Goal: Transaction & Acquisition: Purchase product/service

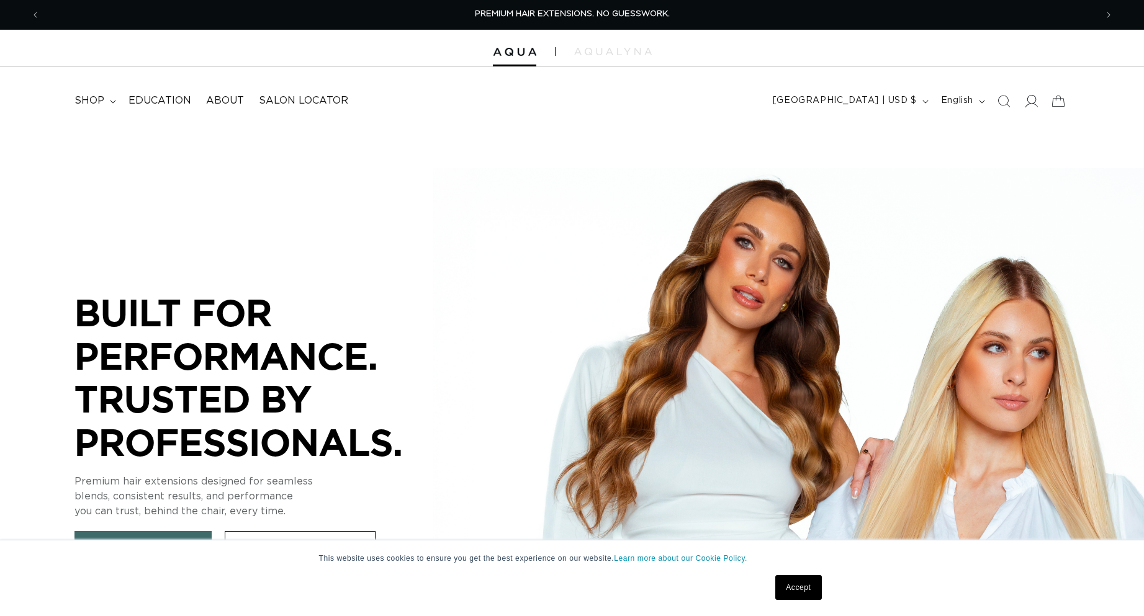
click at [1032, 106] on icon at bounding box center [1030, 100] width 13 height 13
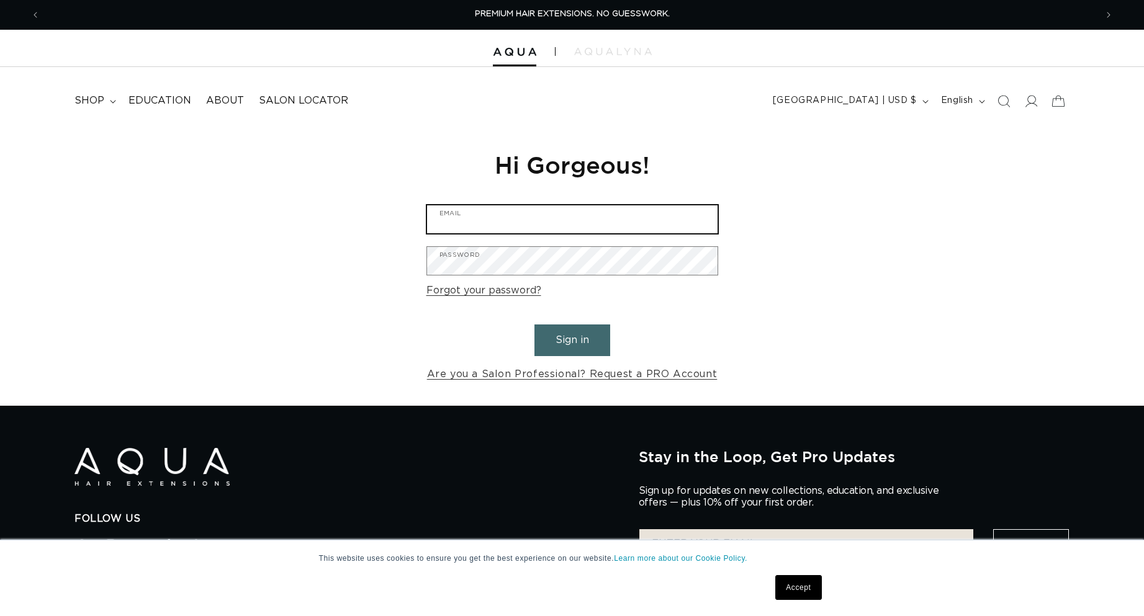
click at [475, 216] on input "Email" at bounding box center [572, 219] width 290 height 28
click at [650, 214] on input "Email" at bounding box center [572, 219] width 290 height 28
click at [504, 218] on input "Email" at bounding box center [572, 219] width 290 height 28
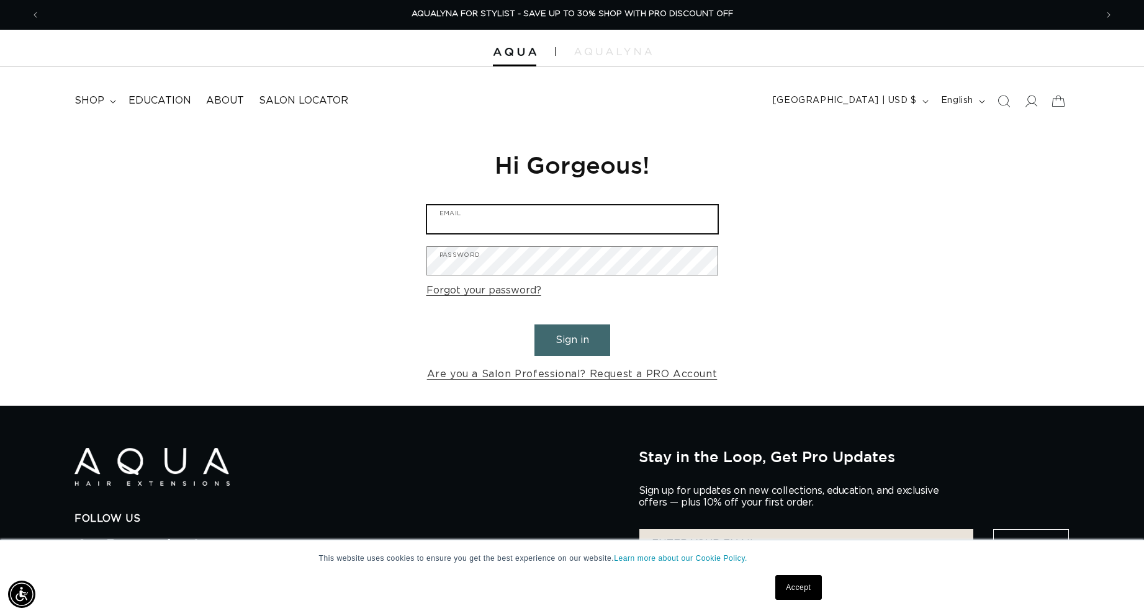
type input "karie.lacy@gmail.com"
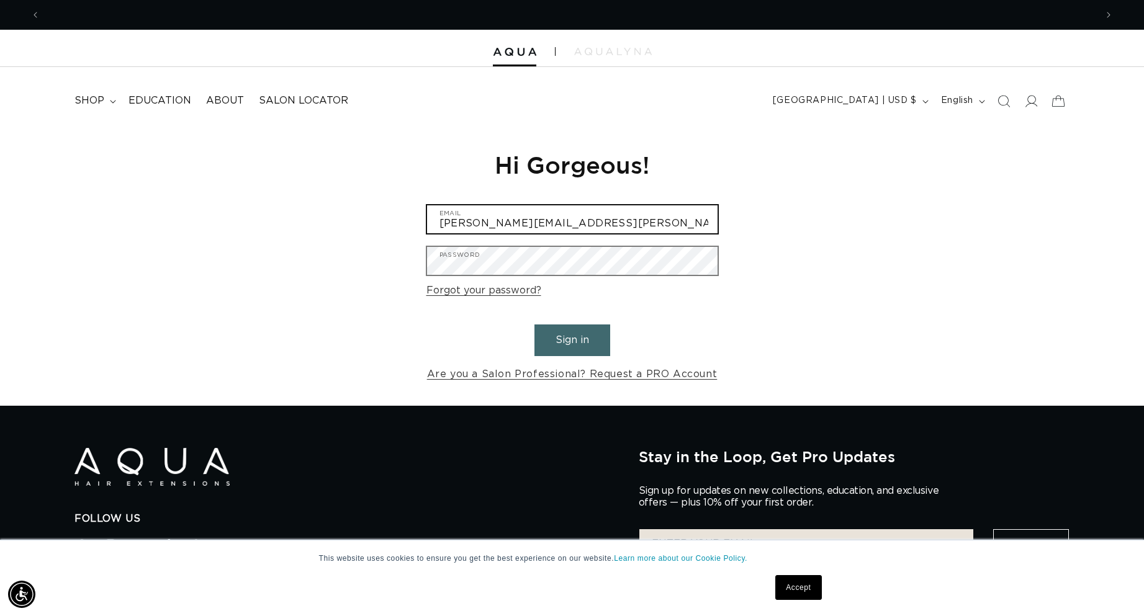
scroll to position [0, 0]
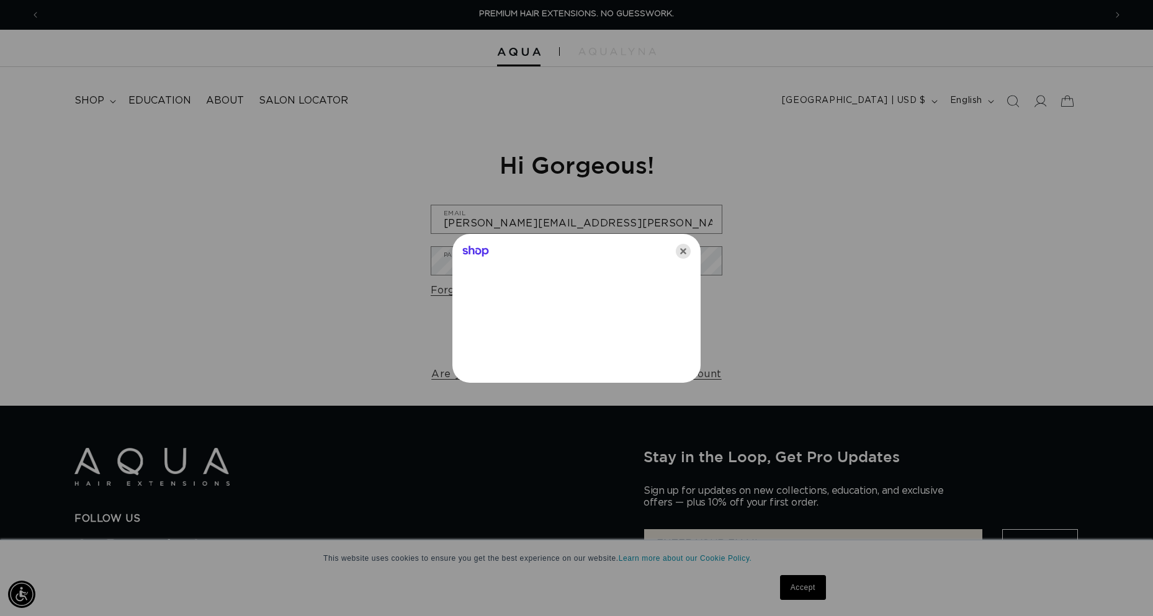
click at [688, 252] on icon "Close" at bounding box center [683, 251] width 15 height 15
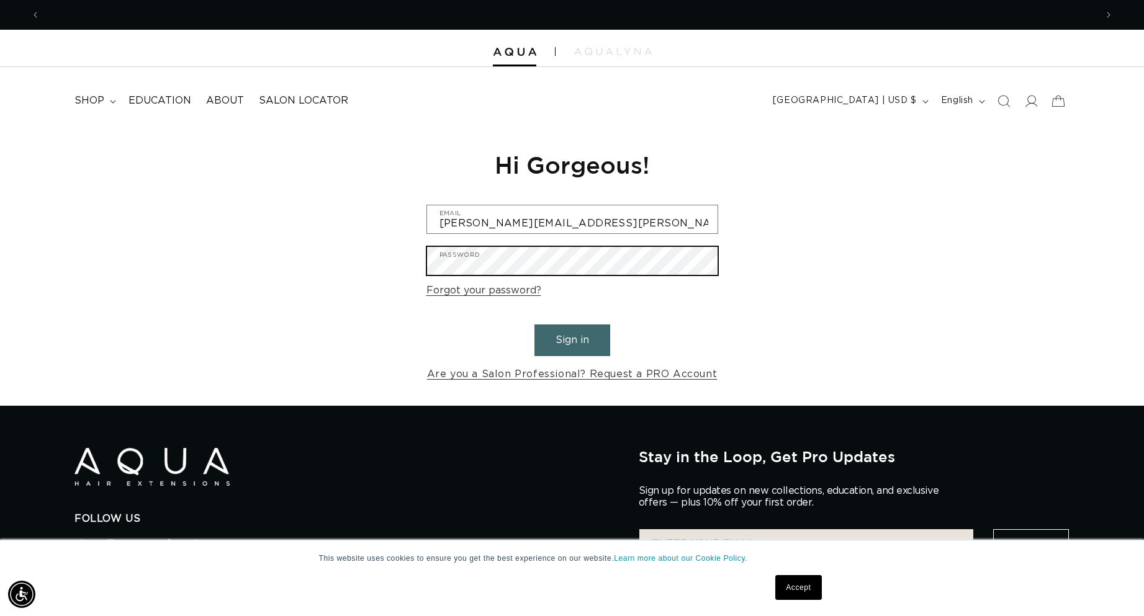
scroll to position [0, 1056]
click at [534, 325] on button "Sign in" at bounding box center [572, 341] width 76 height 32
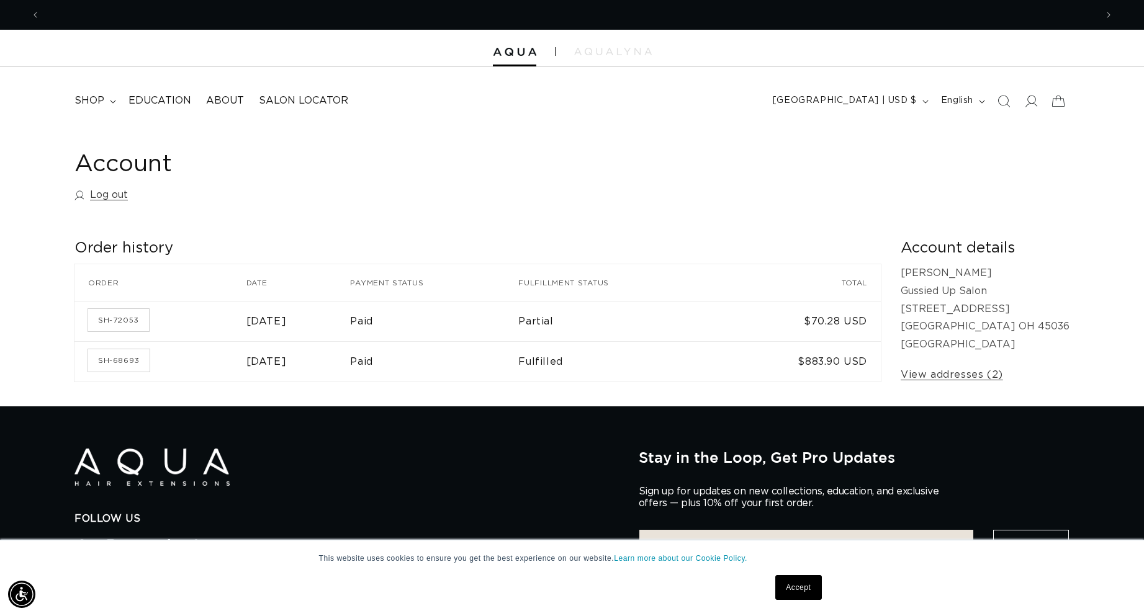
scroll to position [0, 1056]
click at [89, 97] on span "shop" at bounding box center [89, 100] width 30 height 13
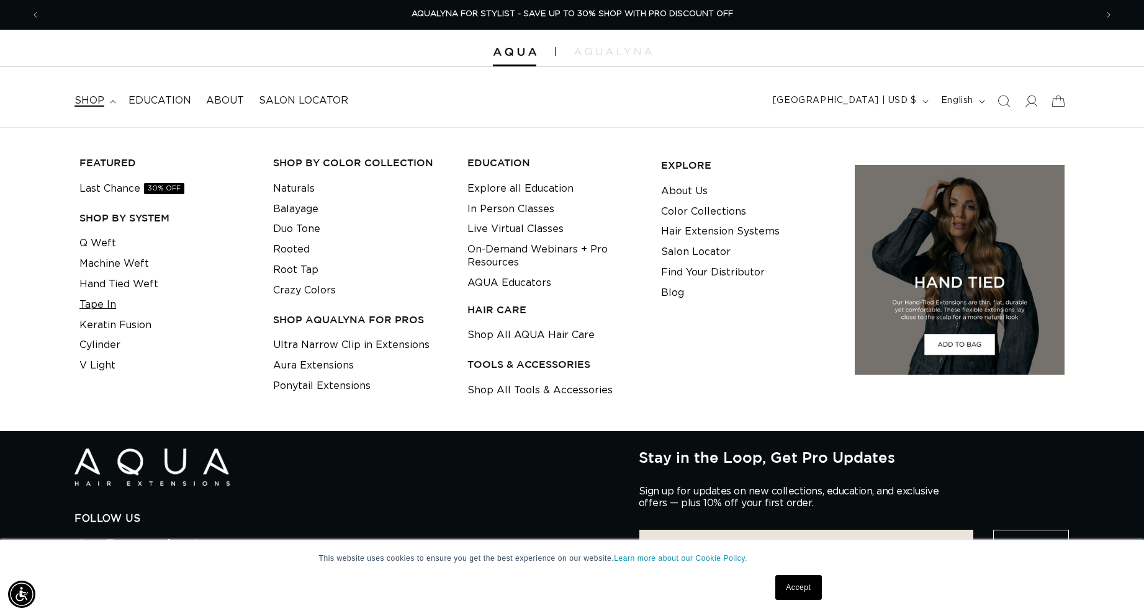
click at [96, 303] on link "Tape In" at bounding box center [97, 305] width 37 height 20
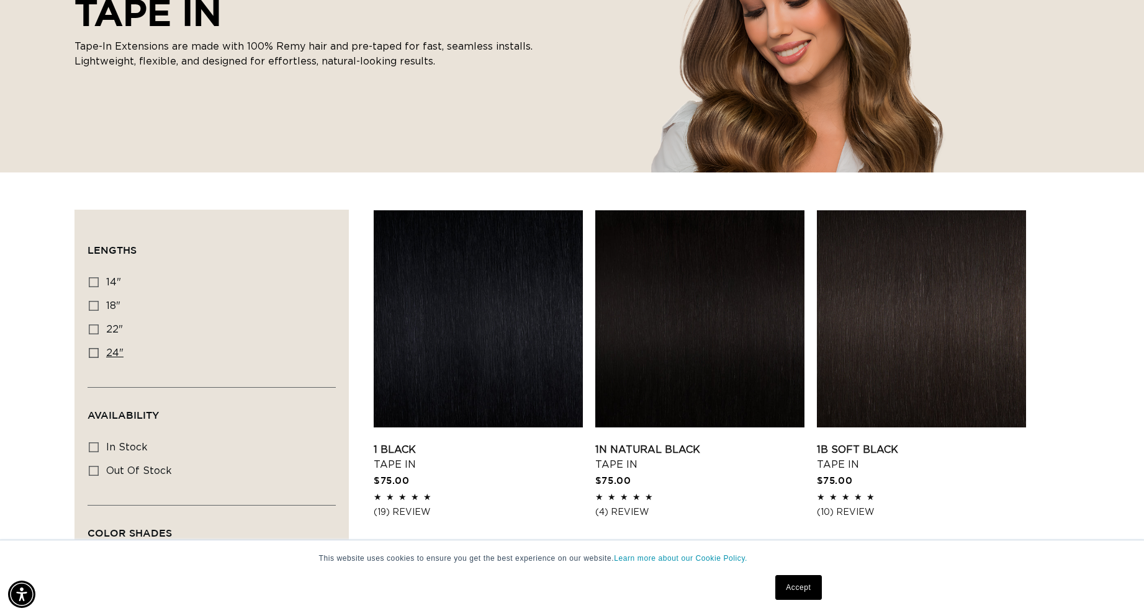
scroll to position [248, 0]
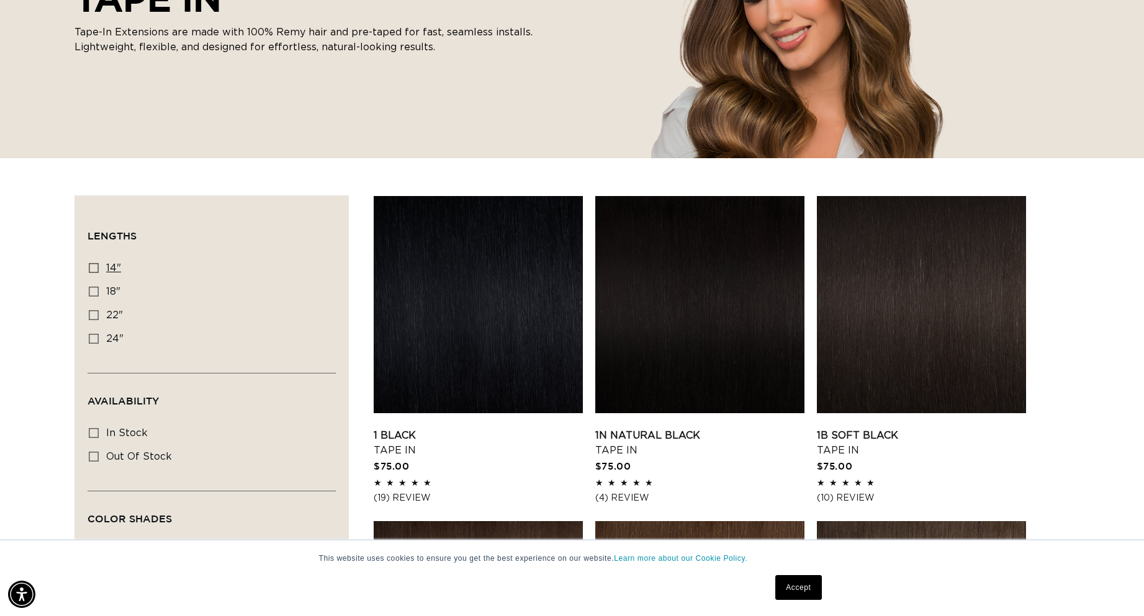
click at [93, 268] on icon at bounding box center [94, 268] width 10 height 10
click at [93, 268] on input "14" 14" (35 products)" at bounding box center [94, 268] width 10 height 10
checkbox input "true"
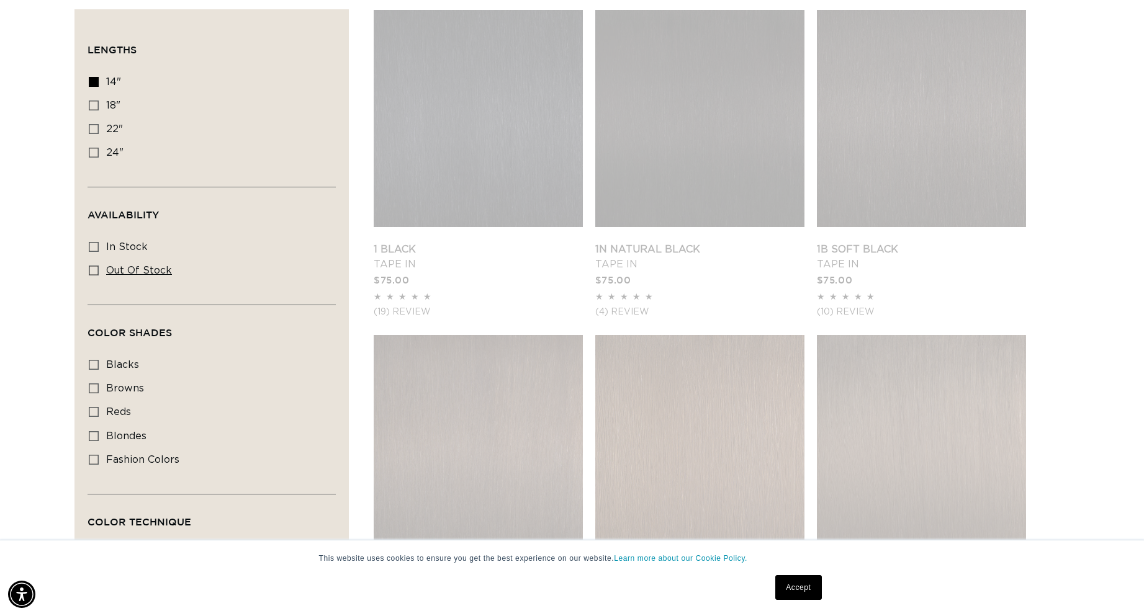
scroll to position [0, 2111]
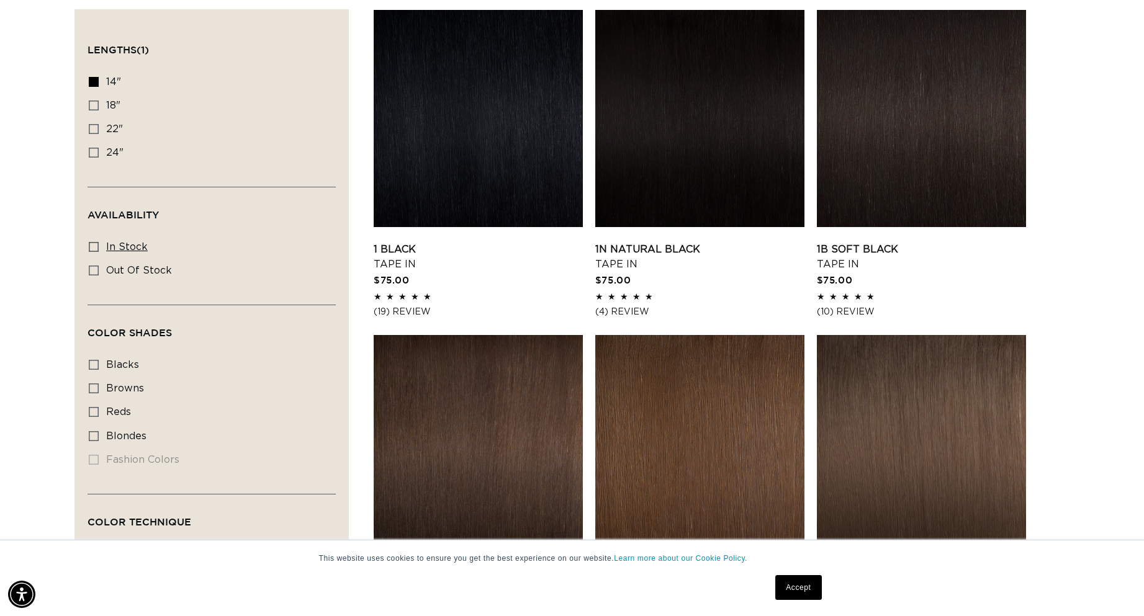
click at [92, 246] on icon at bounding box center [94, 247] width 10 height 10
click at [92, 246] on input "In stock In stock (33 products)" at bounding box center [94, 247] width 10 height 10
checkbox input "true"
click at [93, 389] on icon at bounding box center [94, 389] width 10 height 10
click at [93, 389] on input "browns browns (19 products)" at bounding box center [94, 389] width 10 height 10
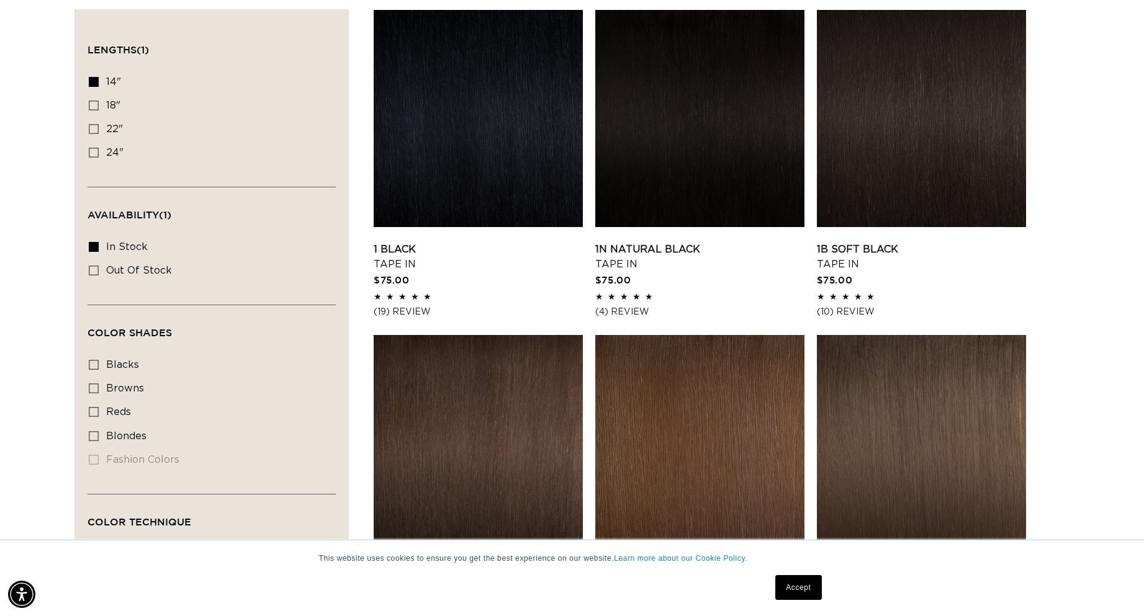
checkbox input "true"
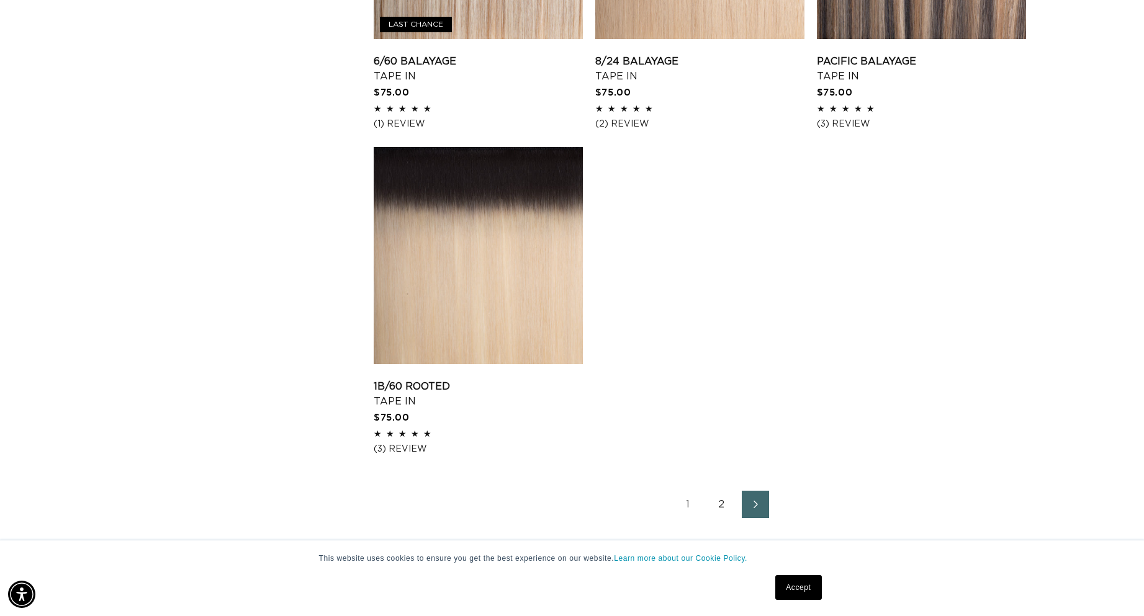
scroll to position [1986, 0]
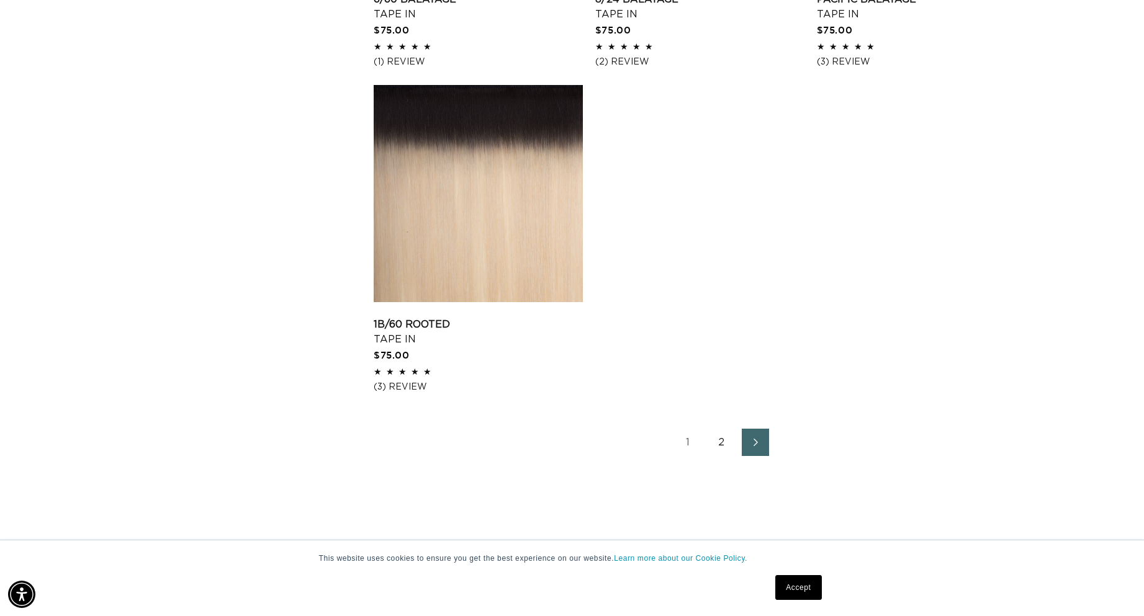
click at [722, 441] on link "2" at bounding box center [721, 442] width 27 height 27
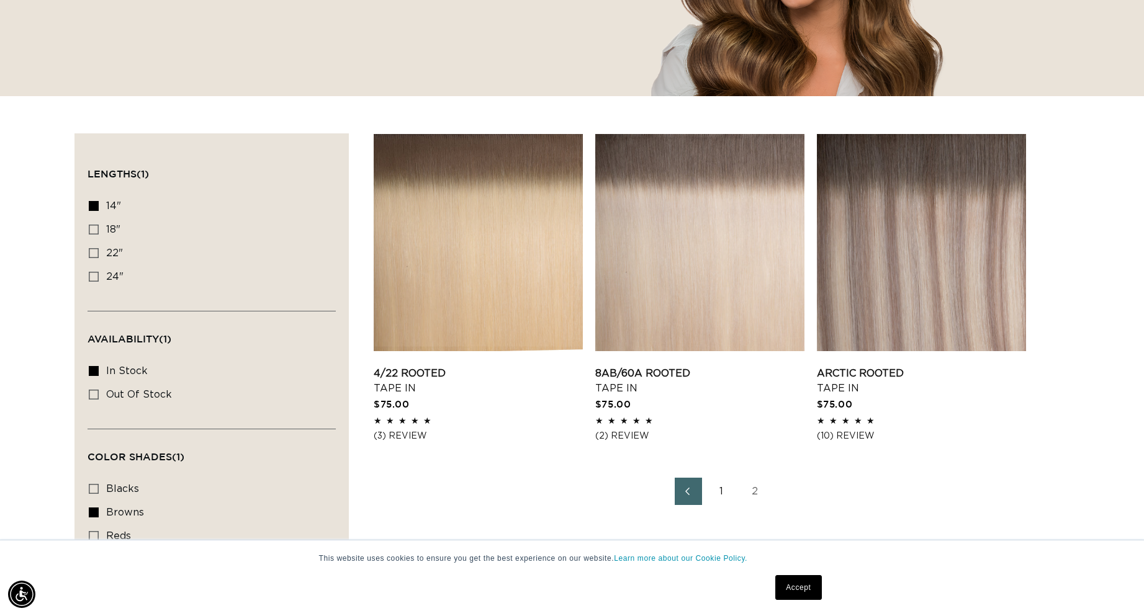
scroll to position [0, 1056]
click at [720, 491] on link "1" at bounding box center [721, 491] width 27 height 27
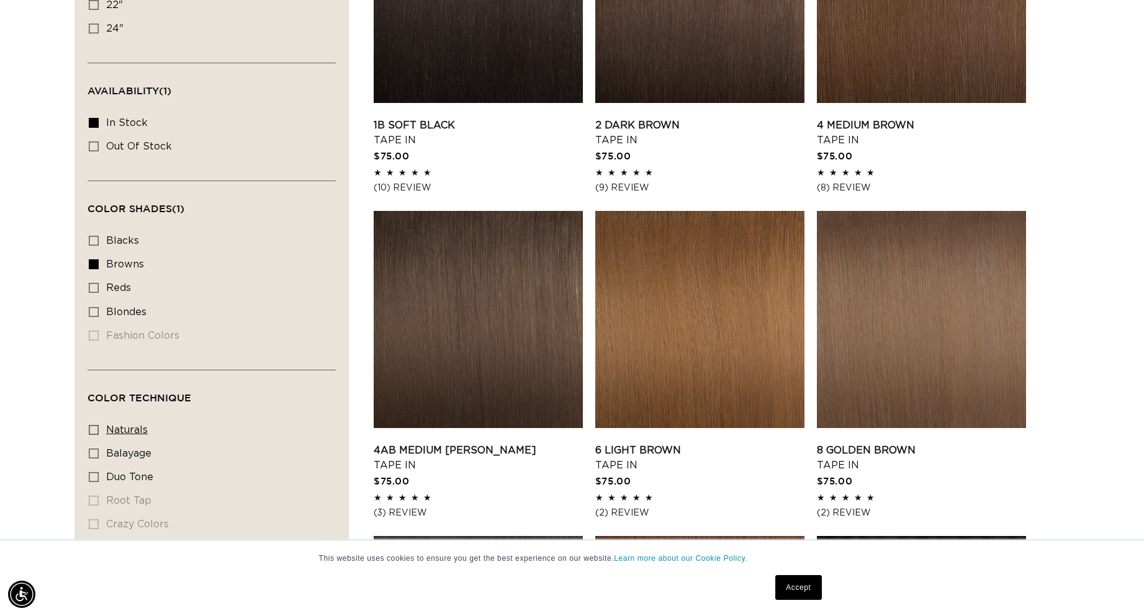
scroll to position [0, 1056]
click at [92, 429] on icon at bounding box center [94, 430] width 10 height 10
click at [92, 429] on input "naturals naturals (8 products)" at bounding box center [94, 430] width 10 height 10
checkbox input "true"
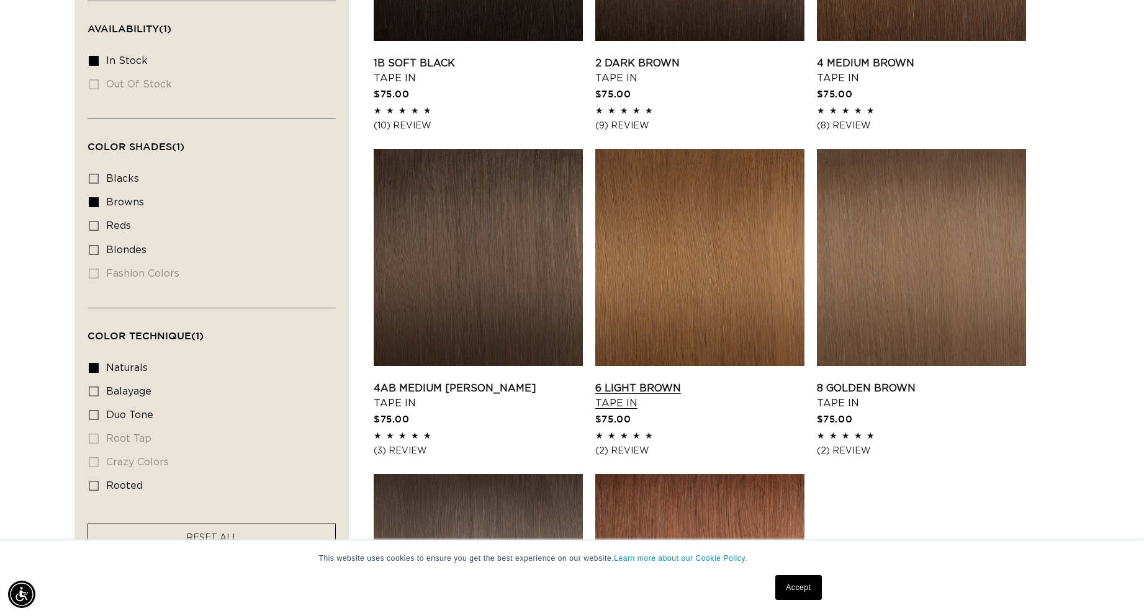
scroll to position [0, 2111]
click at [879, 381] on link "8 Golden Brown Tape In" at bounding box center [921, 396] width 209 height 30
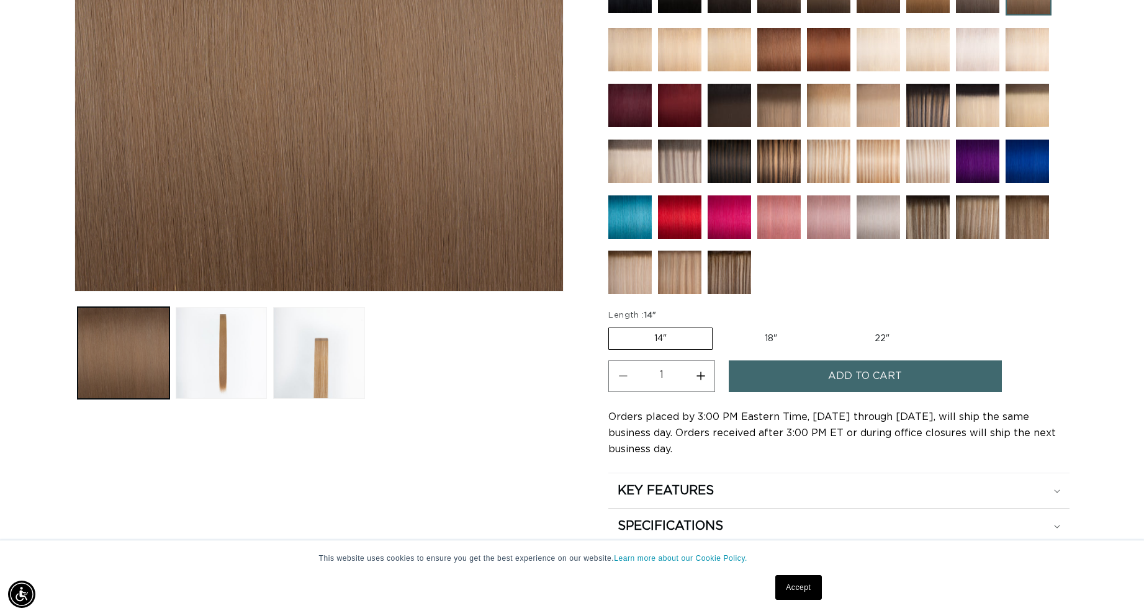
scroll to position [372, 0]
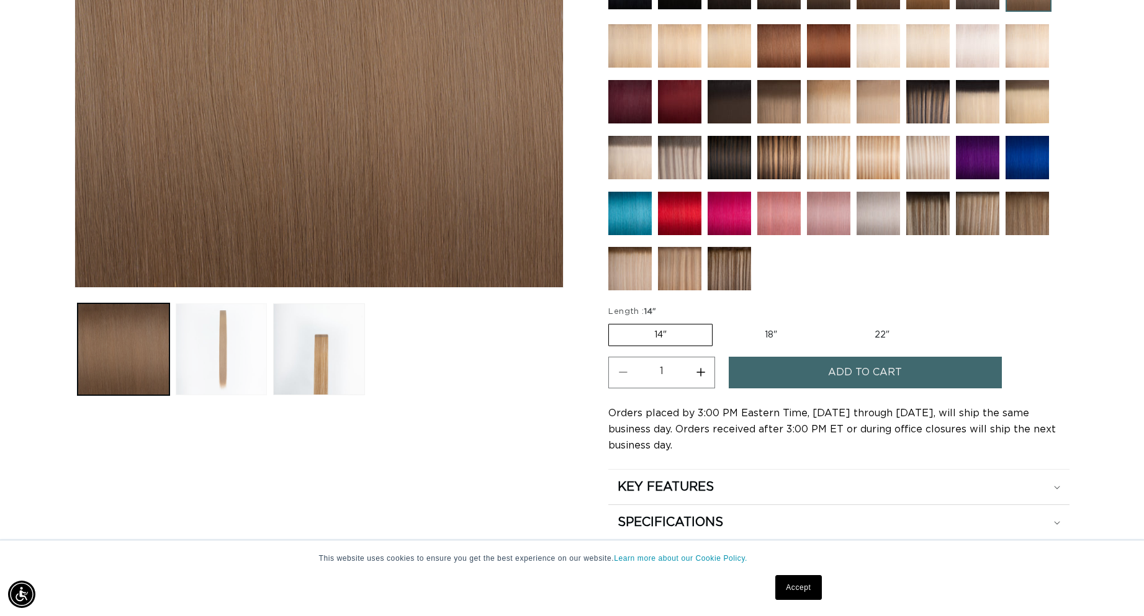
click at [220, 328] on button "Load image 2 in gallery view" at bounding box center [222, 350] width 92 height 92
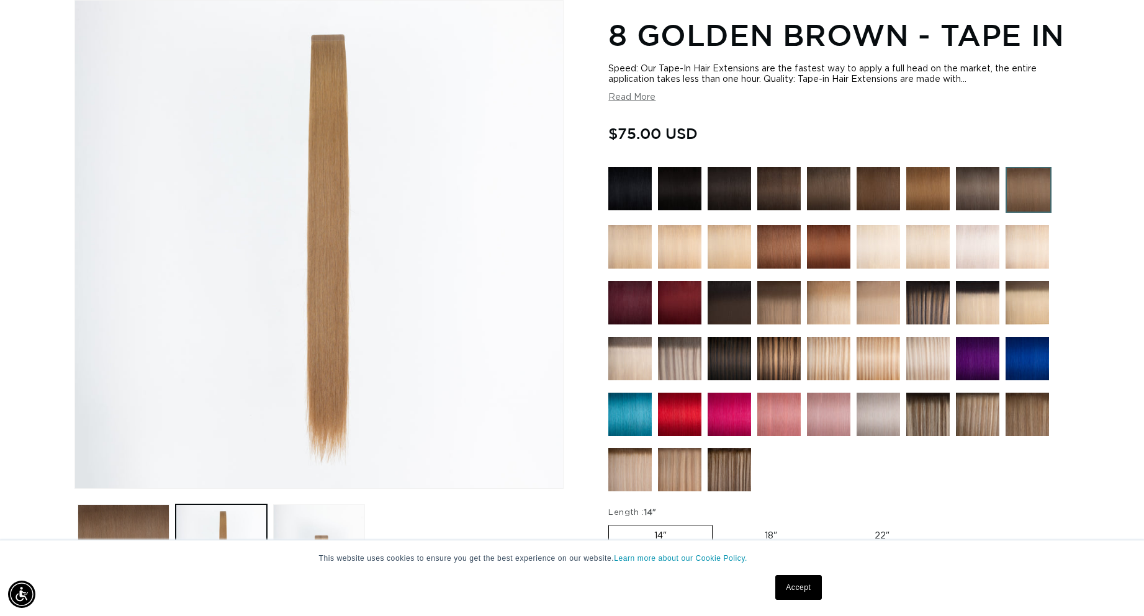
scroll to position [0, 0]
click at [981, 184] on img at bounding box center [977, 188] width 43 height 43
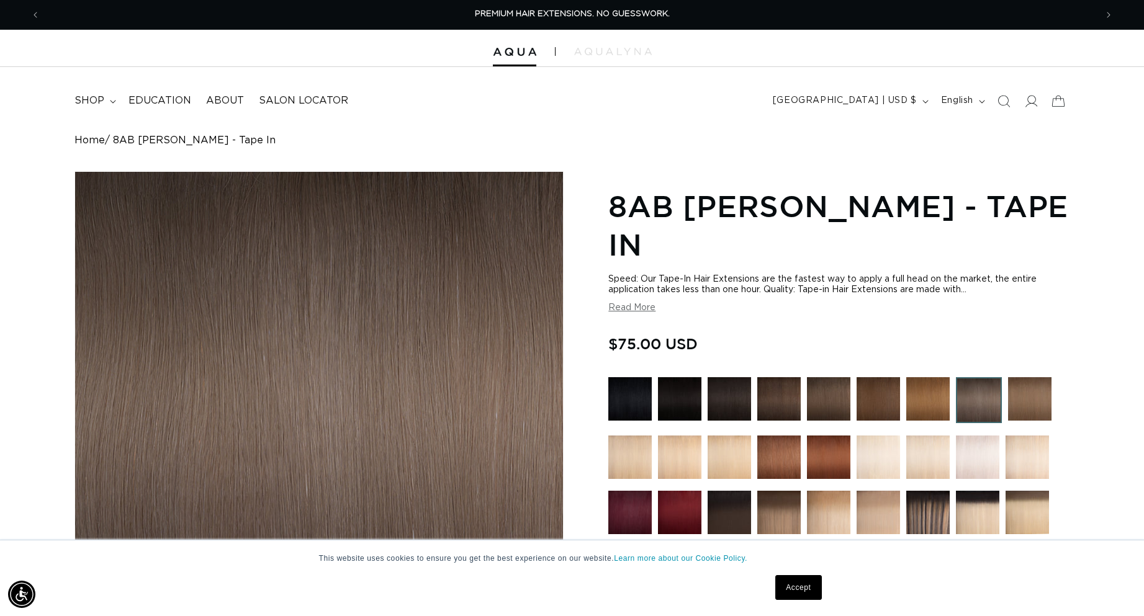
click at [929, 377] on img at bounding box center [927, 398] width 43 height 43
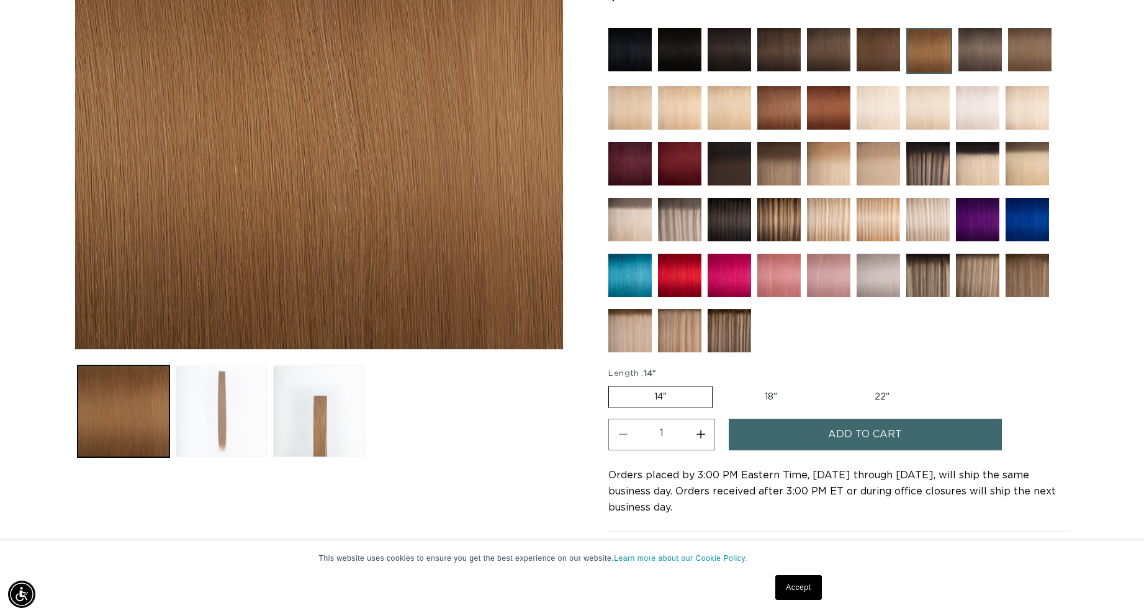
click at [222, 399] on button "Load image 2 in gallery view" at bounding box center [222, 412] width 92 height 92
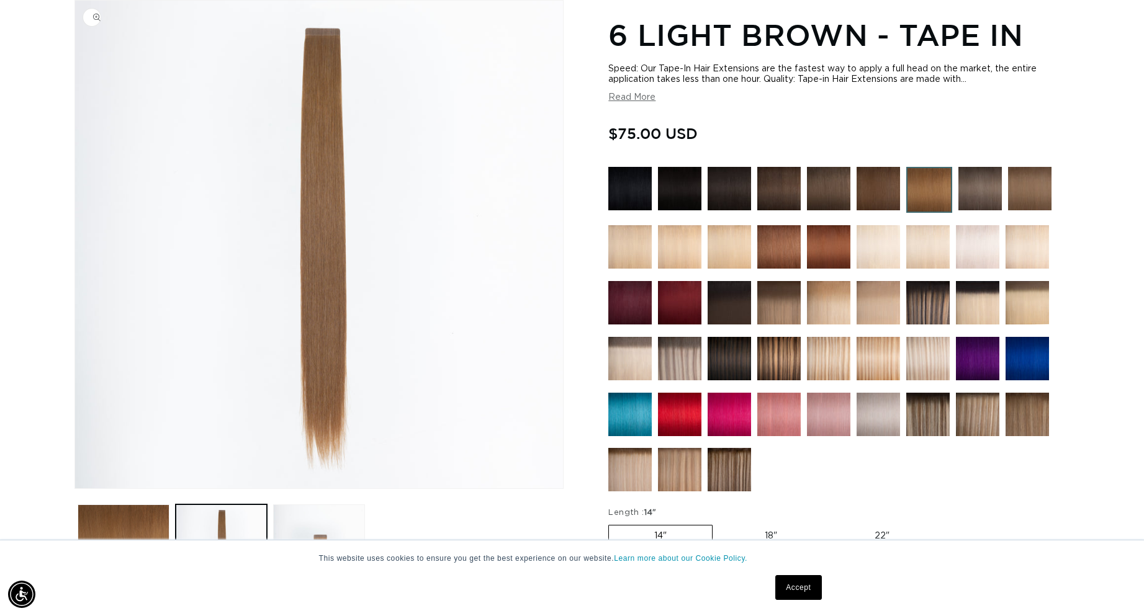
scroll to position [0, 2111]
click at [892, 184] on img at bounding box center [878, 188] width 43 height 43
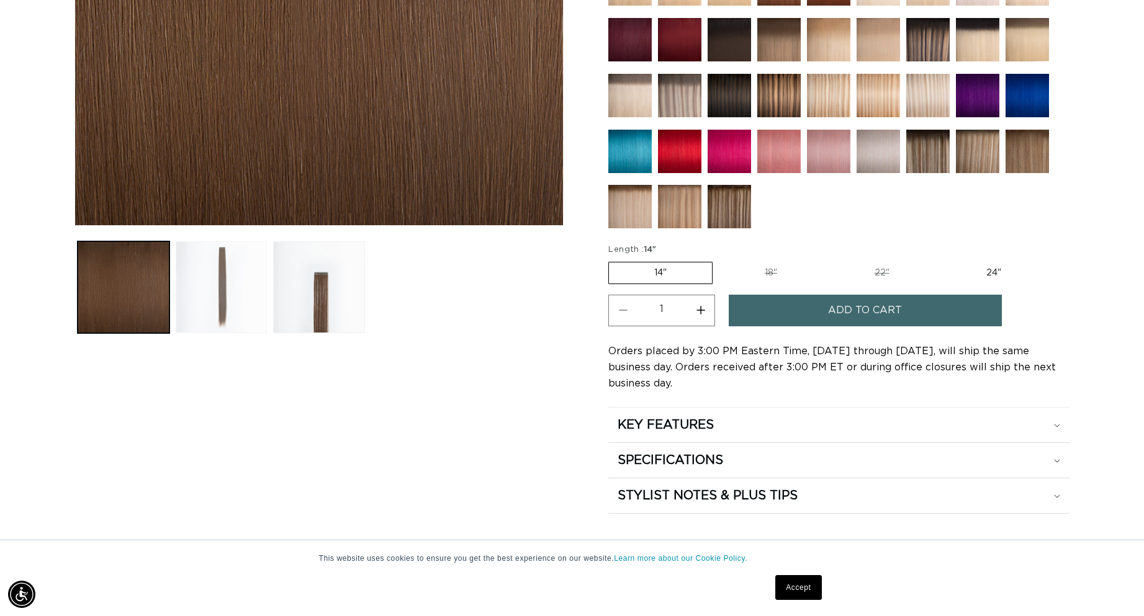
click at [230, 290] on button "Load image 2 in gallery view" at bounding box center [222, 287] width 92 height 92
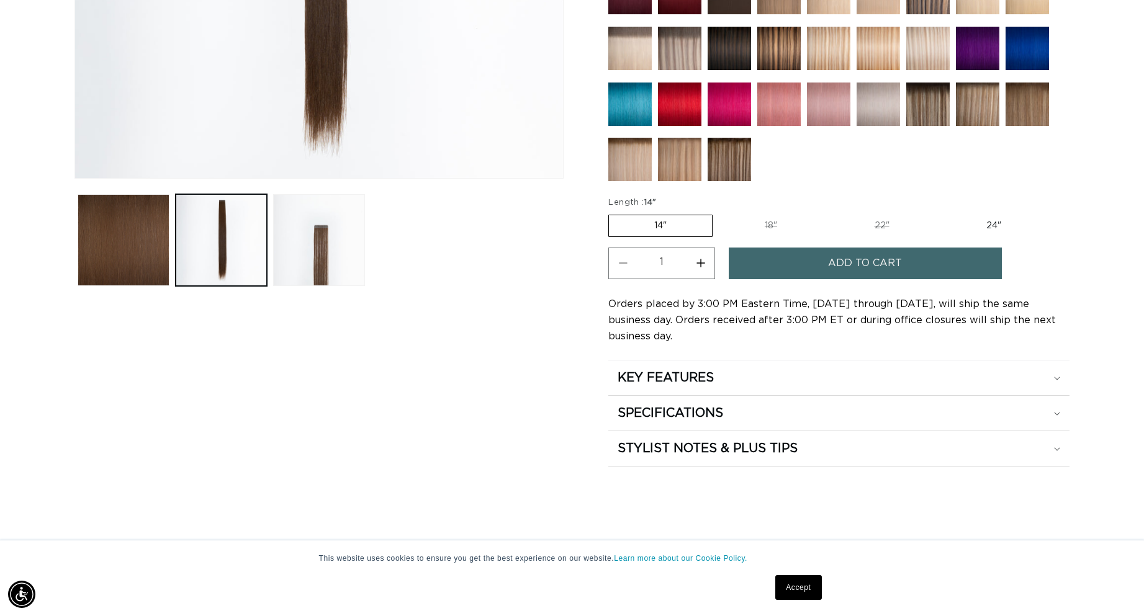
scroll to position [544, 0]
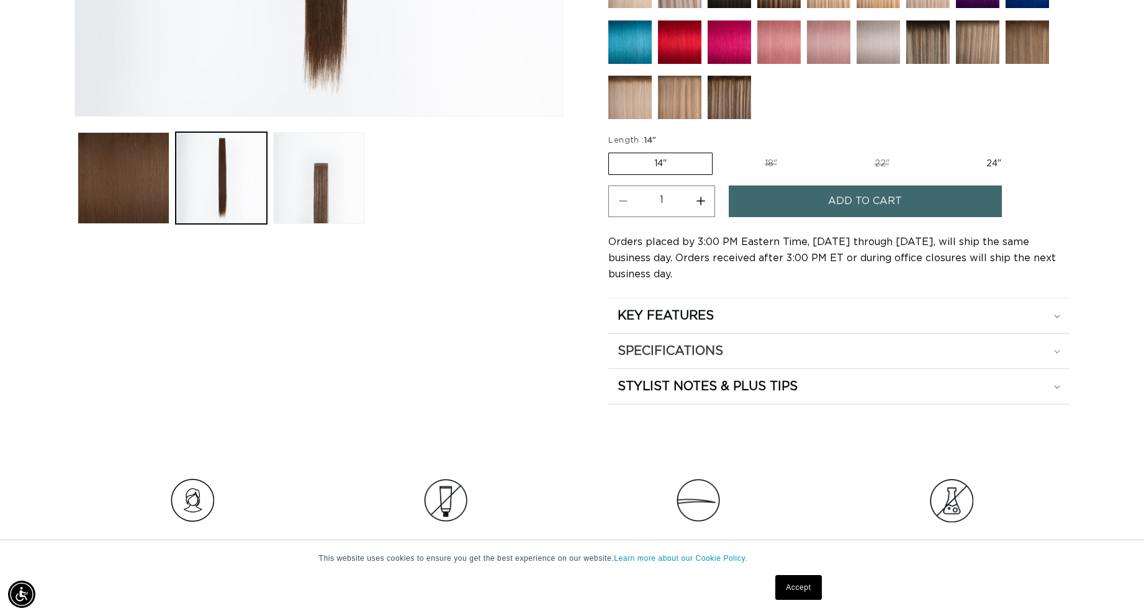
click at [807, 344] on div "SPECIFICATIONS" at bounding box center [839, 351] width 443 height 16
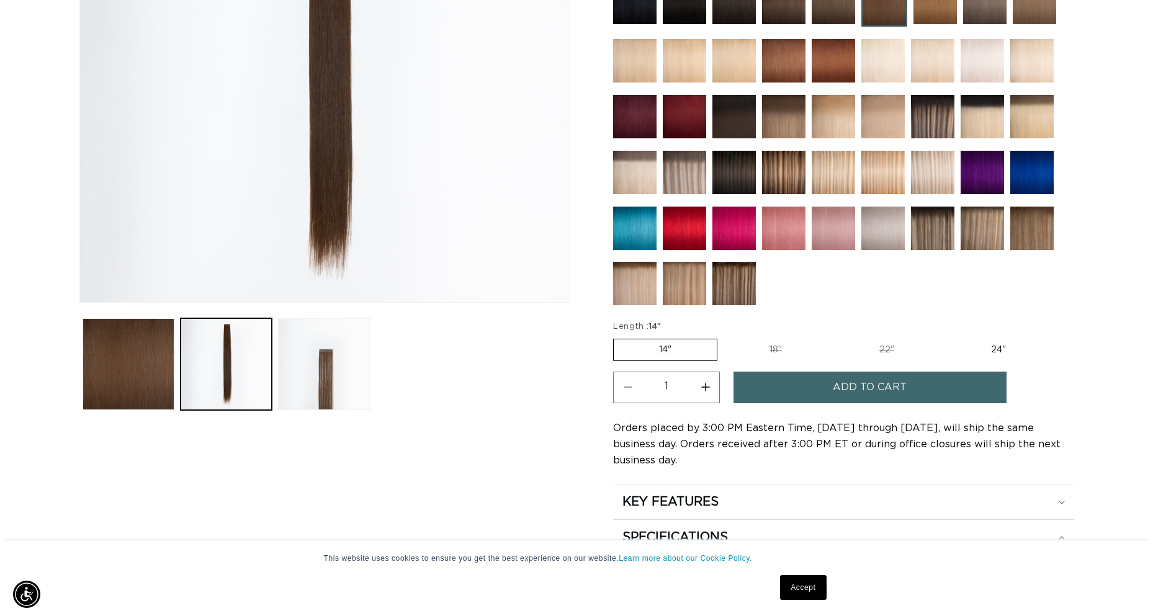
scroll to position [0, 0]
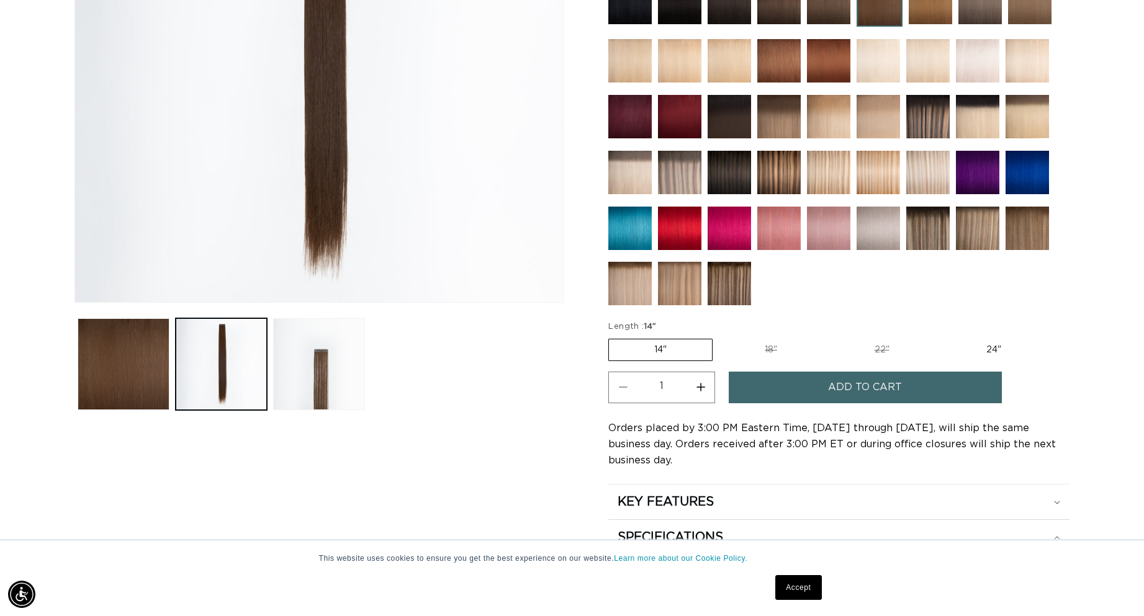
click at [852, 389] on span "Add to cart" at bounding box center [865, 388] width 74 height 32
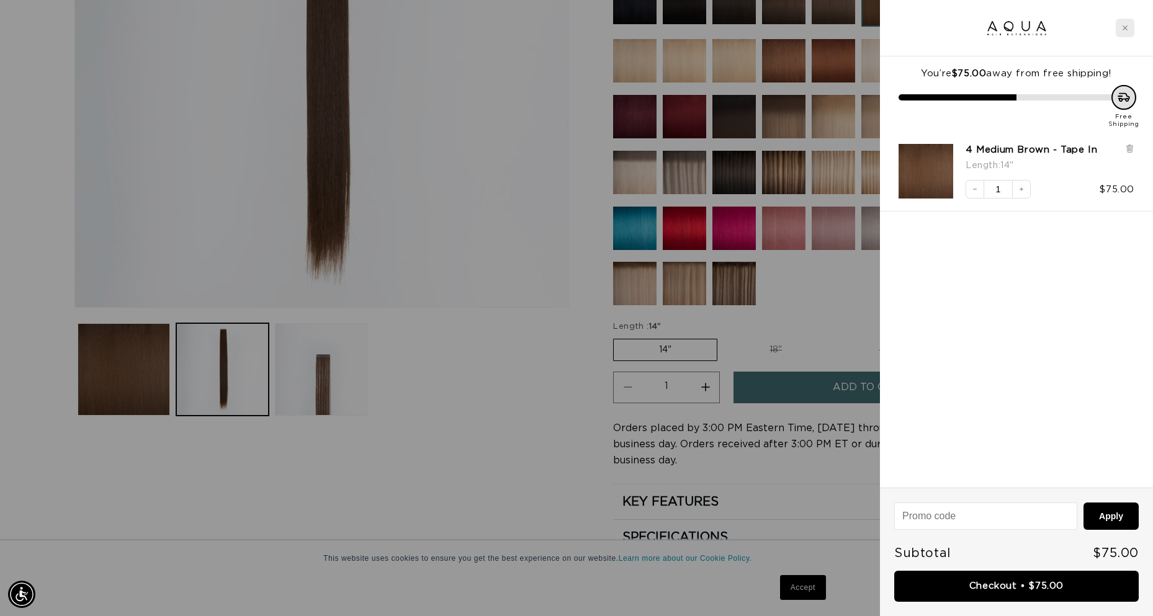
click at [1126, 29] on icon "Close cart" at bounding box center [1125, 28] width 6 height 6
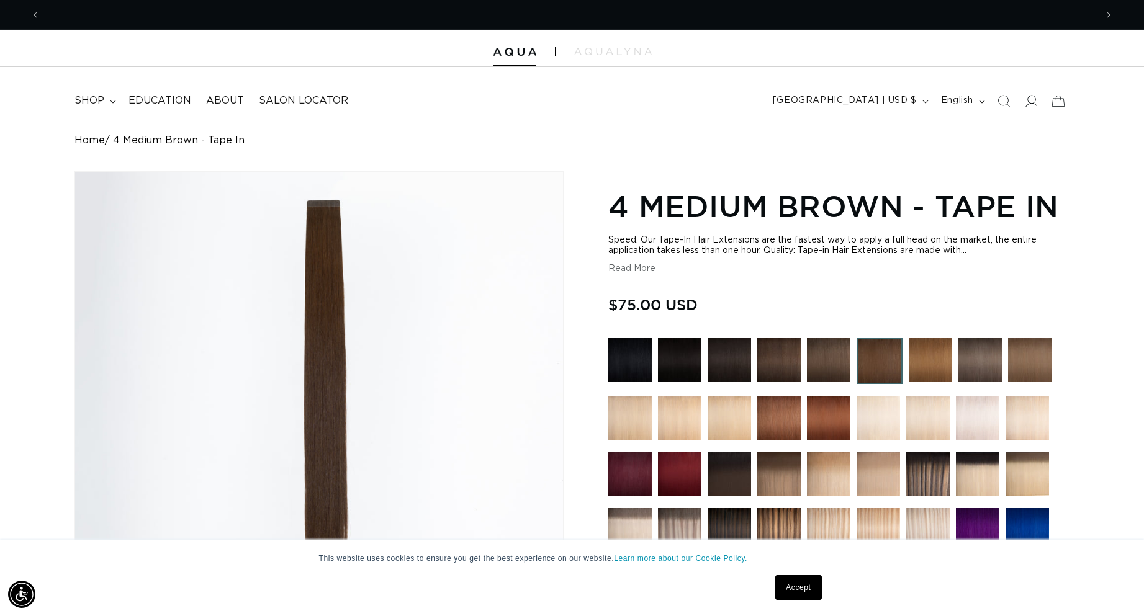
scroll to position [0, 1056]
click at [97, 94] on span "shop" at bounding box center [89, 100] width 30 height 13
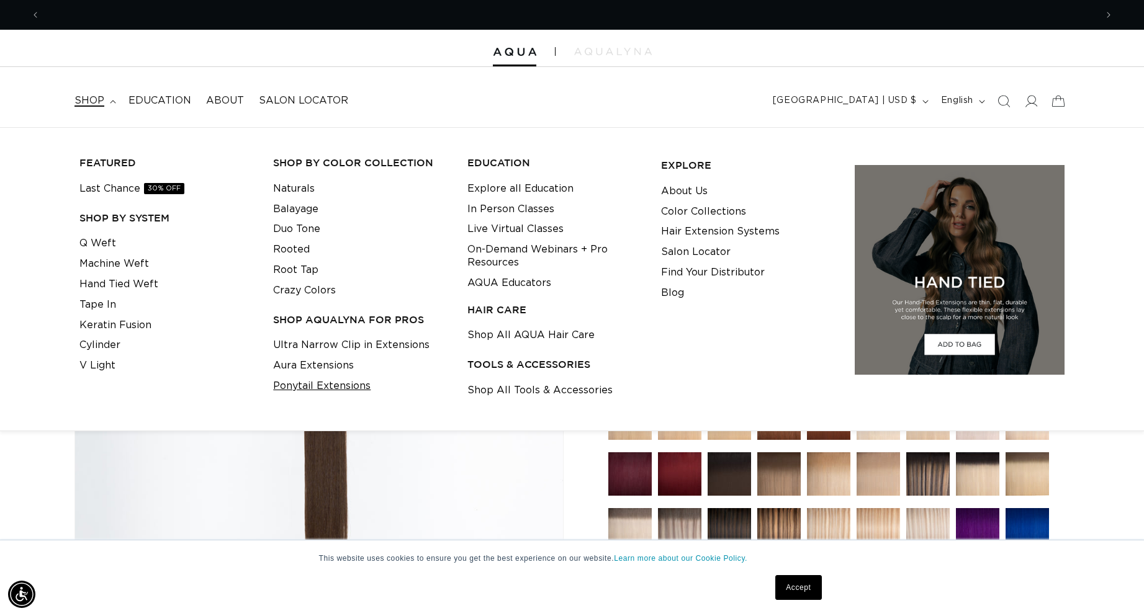
click at [331, 384] on link "Ponytail Extensions" at bounding box center [321, 386] width 97 height 20
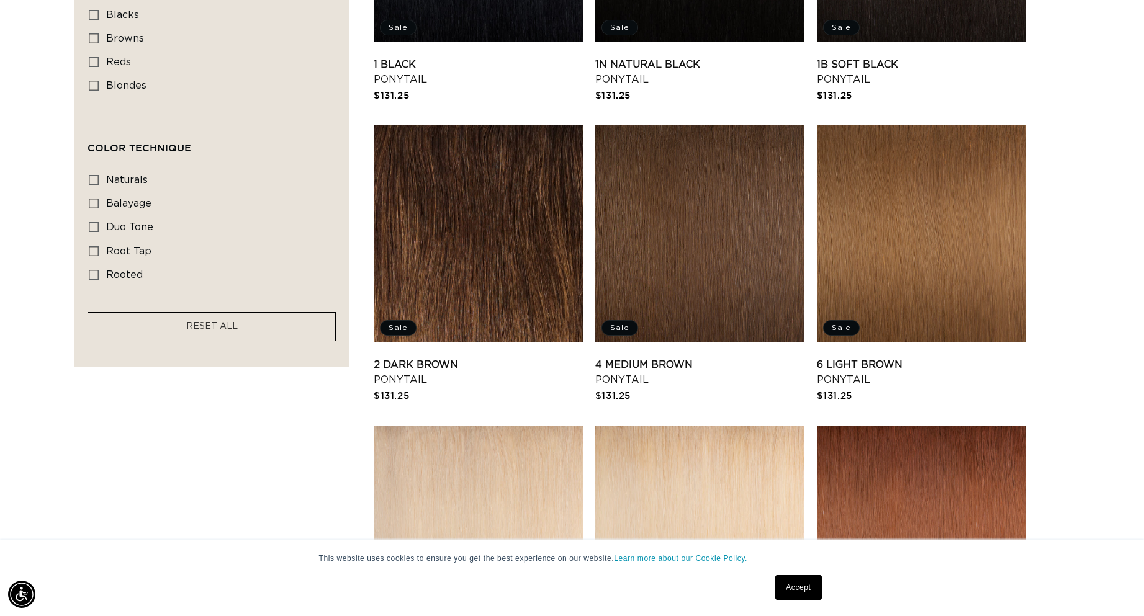
scroll to position [621, 0]
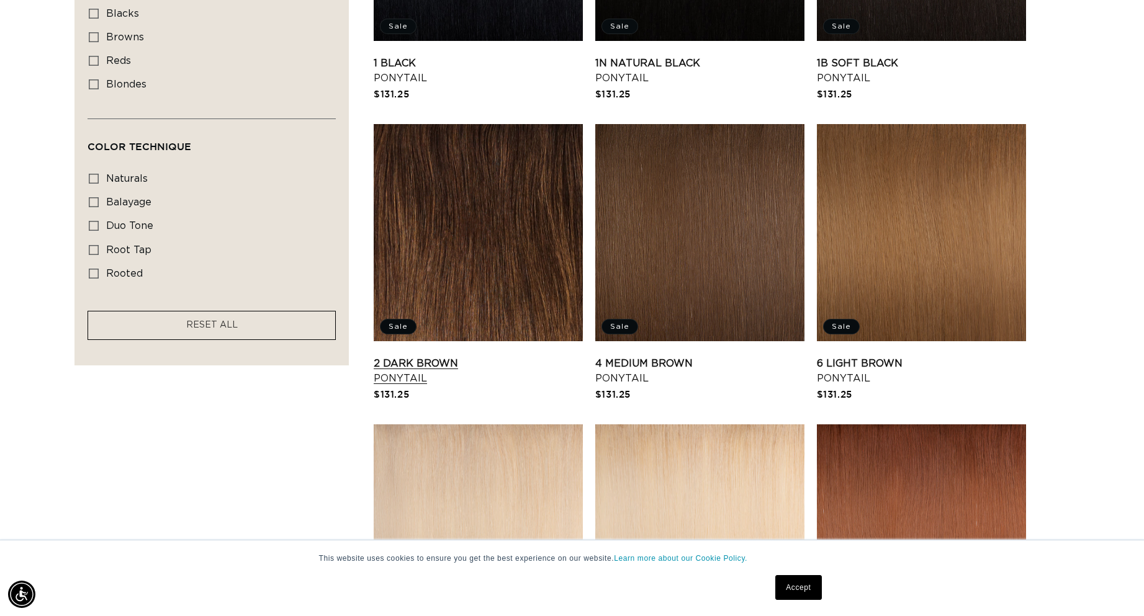
click at [524, 356] on link "2 Dark Brown Ponytail" at bounding box center [478, 371] width 209 height 30
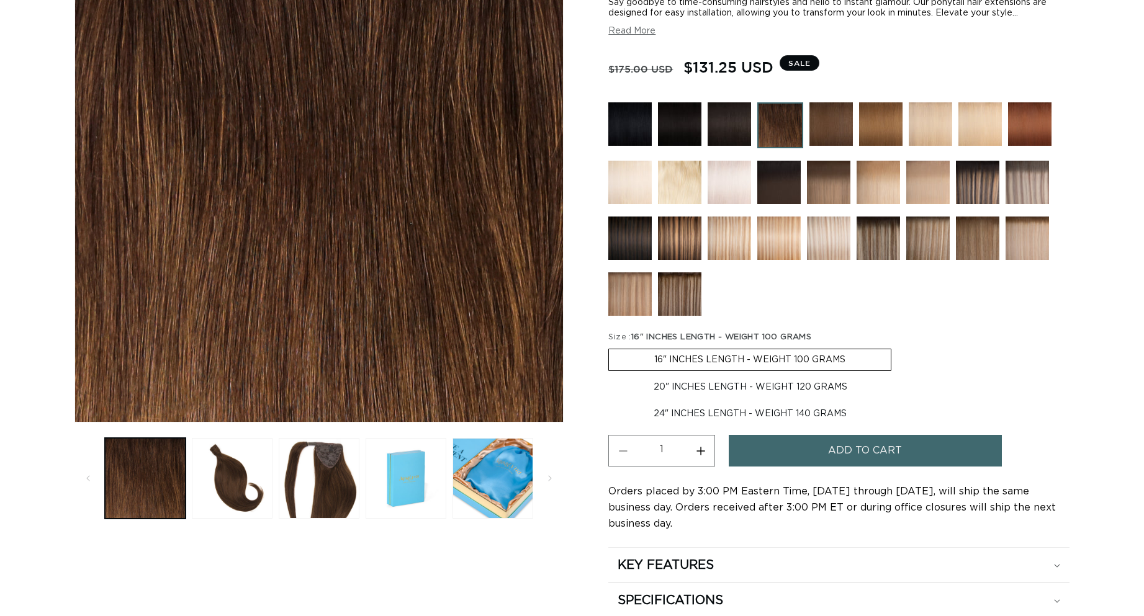
scroll to position [248, 0]
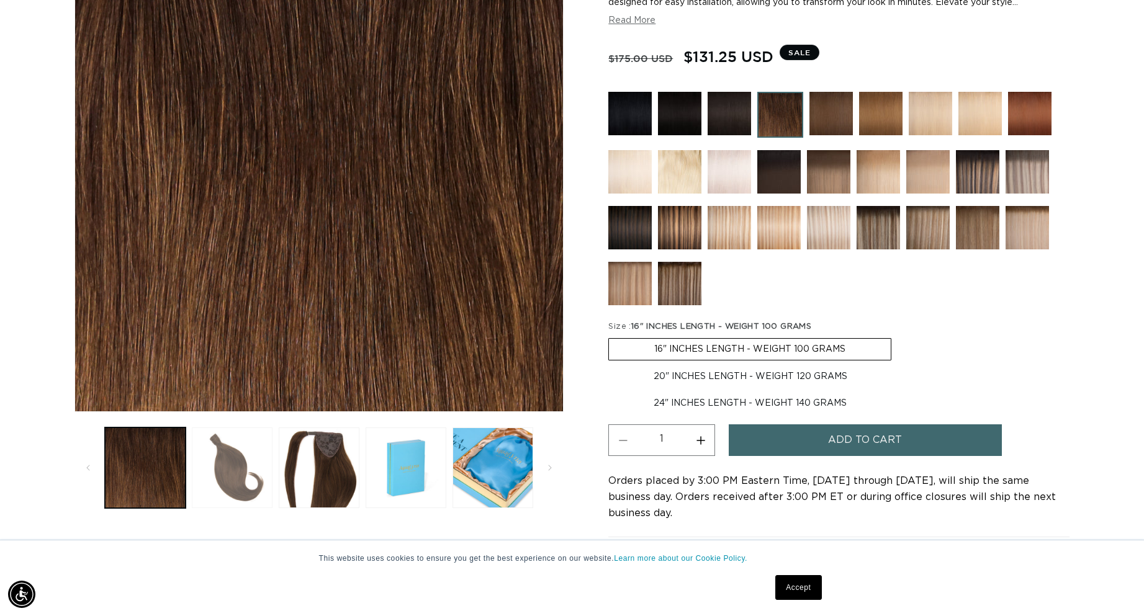
click at [240, 474] on button "Load image 2 in gallery view" at bounding box center [232, 468] width 81 height 81
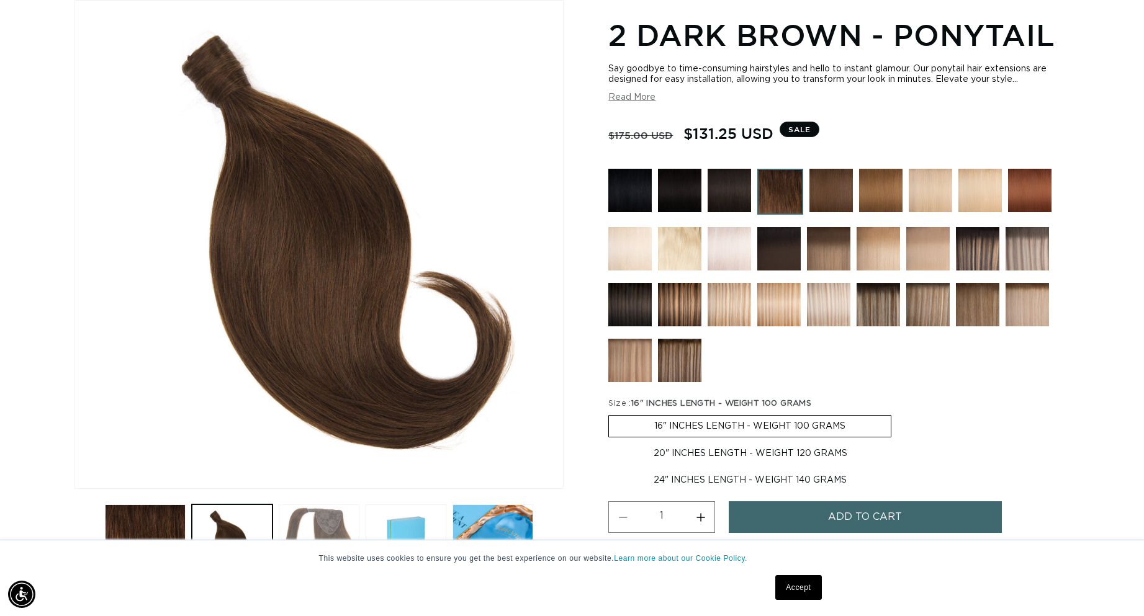
scroll to position [0, 1056]
click at [328, 516] on button "Load image 3 in gallery view" at bounding box center [319, 545] width 81 height 81
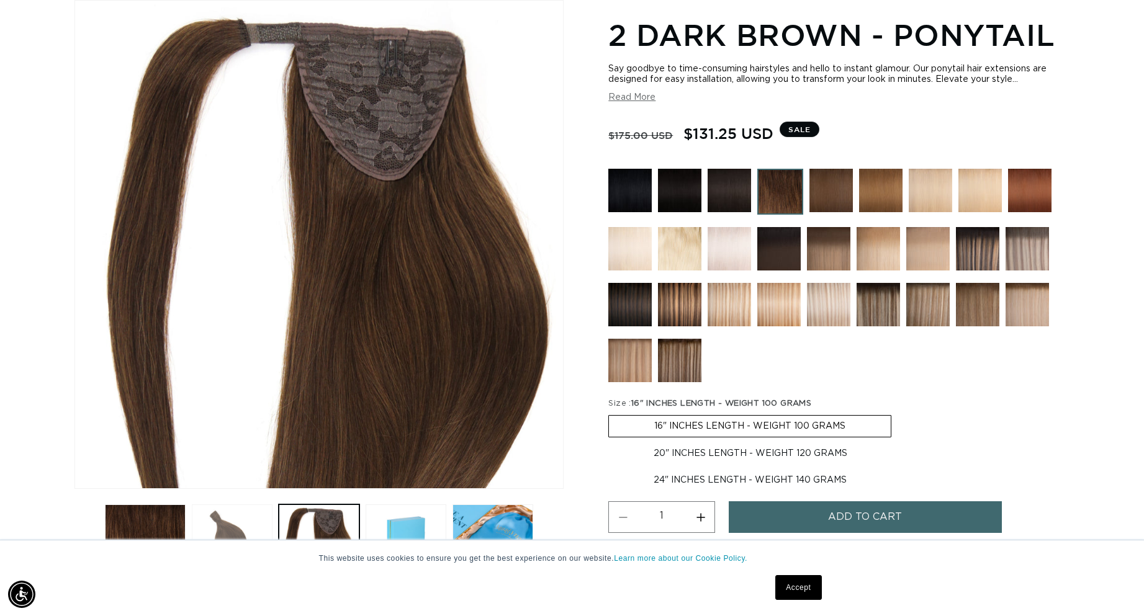
scroll to position [0, 2111]
click at [247, 519] on button "Load image 2 in gallery view" at bounding box center [232, 545] width 81 height 81
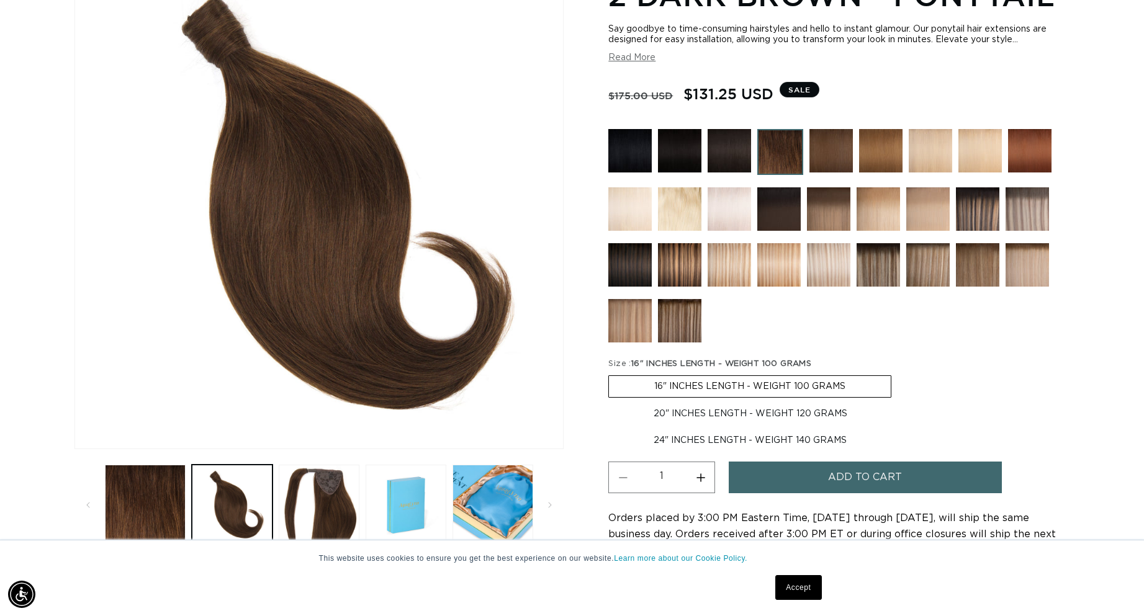
scroll to position [233, 0]
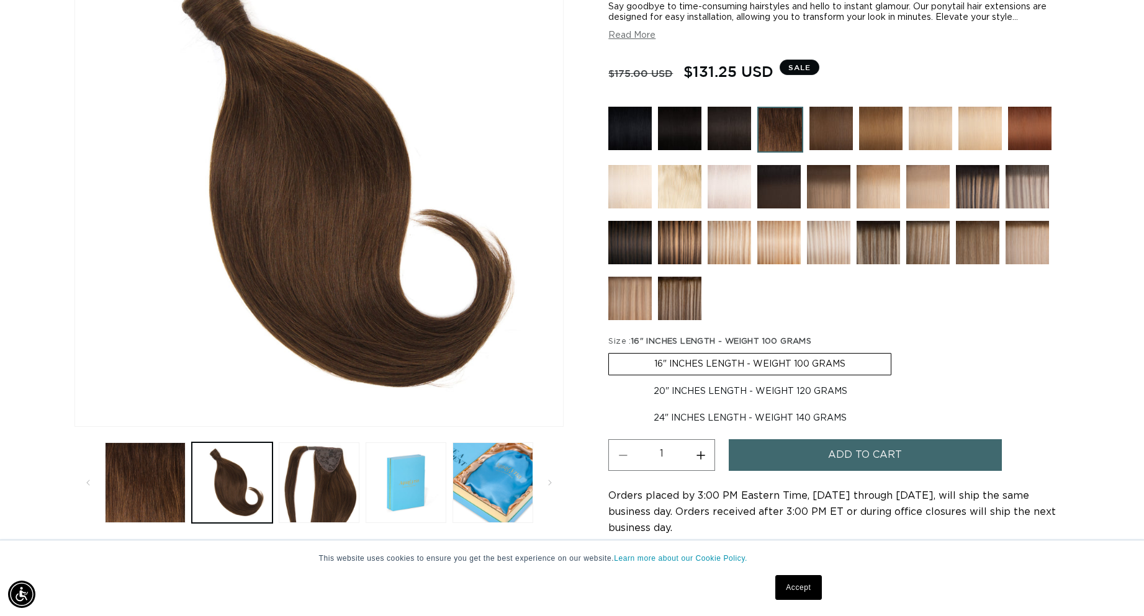
click at [686, 414] on label "24" INCHES LENGTH - WEIGHT 140 GRAMS Variant sold out or unavailable" at bounding box center [750, 418] width 284 height 21
click at [899, 379] on input "24" INCHES LENGTH - WEIGHT 140 GRAMS Variant sold out or unavailable" at bounding box center [899, 379] width 1 height 1
radio input "true"
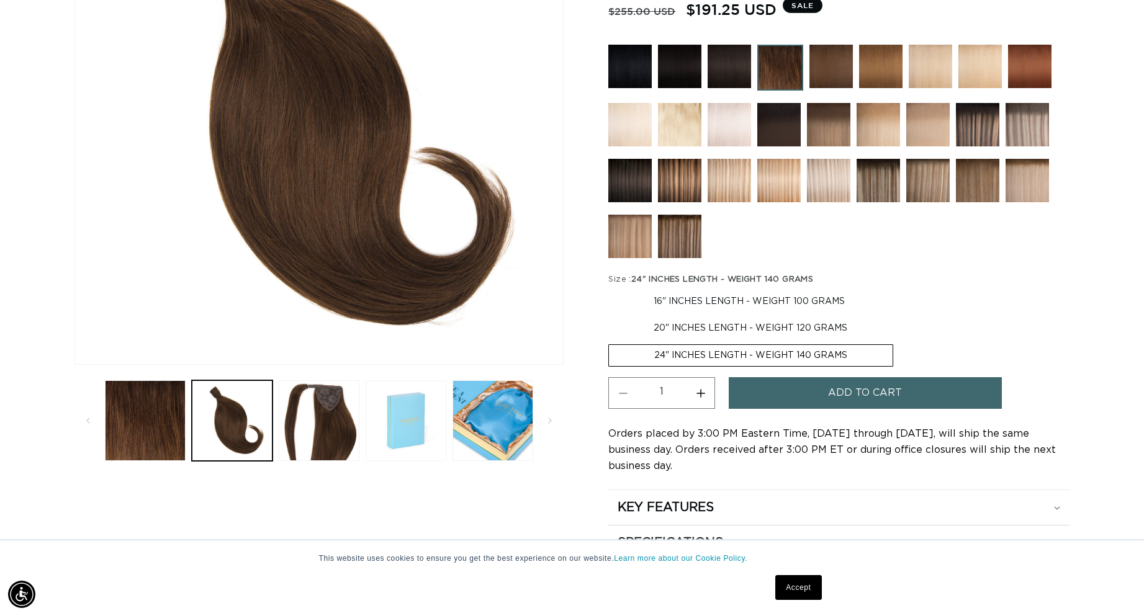
click at [411, 431] on button "Load image 4 in gallery view" at bounding box center [406, 420] width 81 height 81
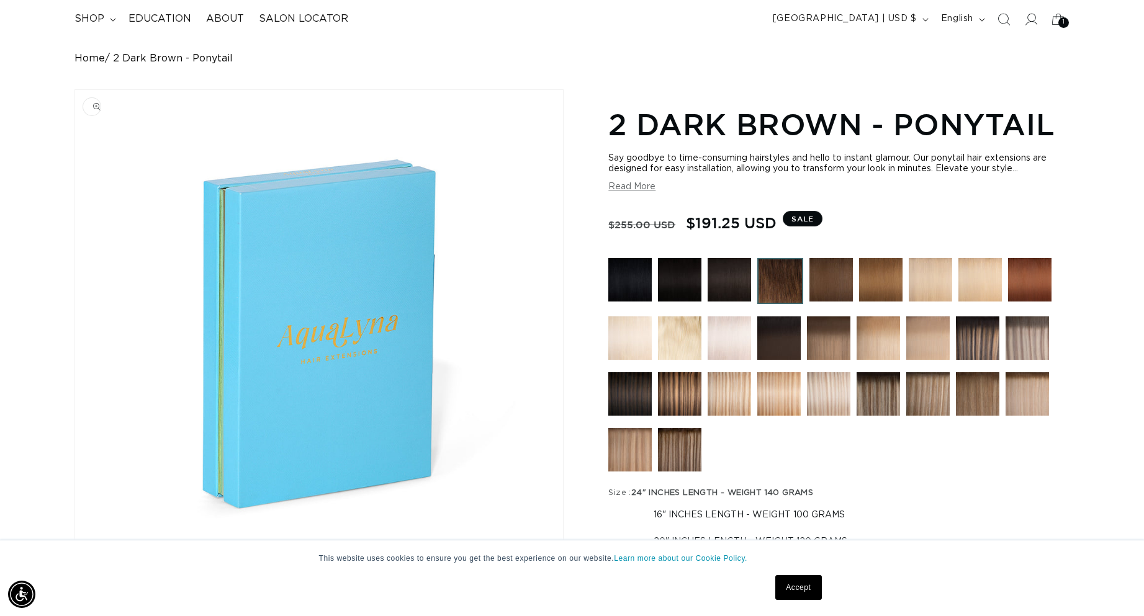
scroll to position [0, 0]
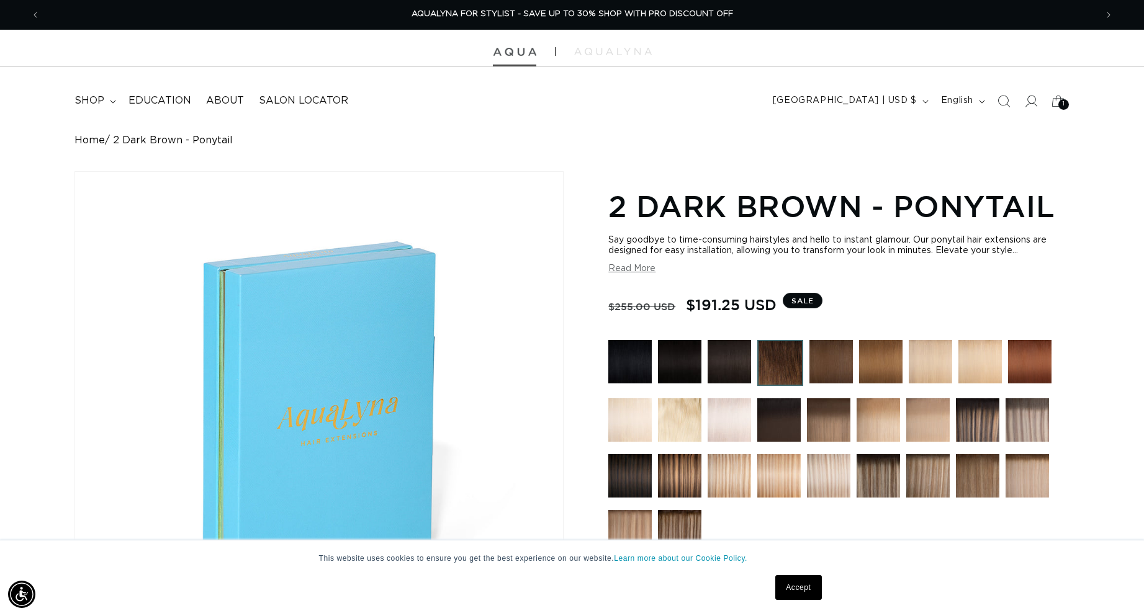
click at [509, 55] on img at bounding box center [514, 52] width 43 height 9
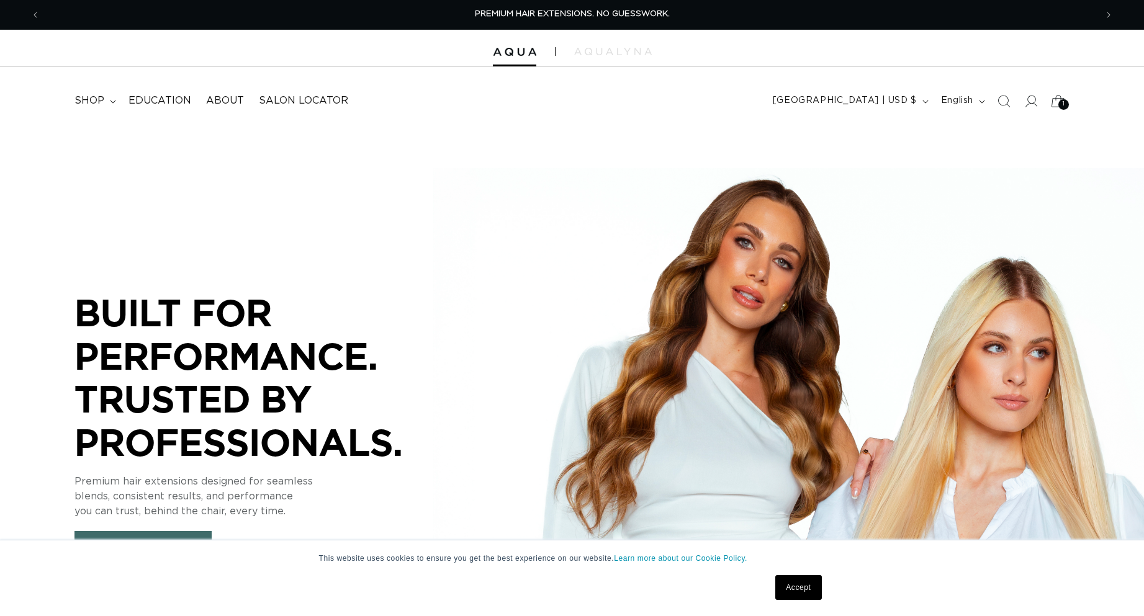
click at [1061, 101] on div "1 1" at bounding box center [1063, 104] width 11 height 11
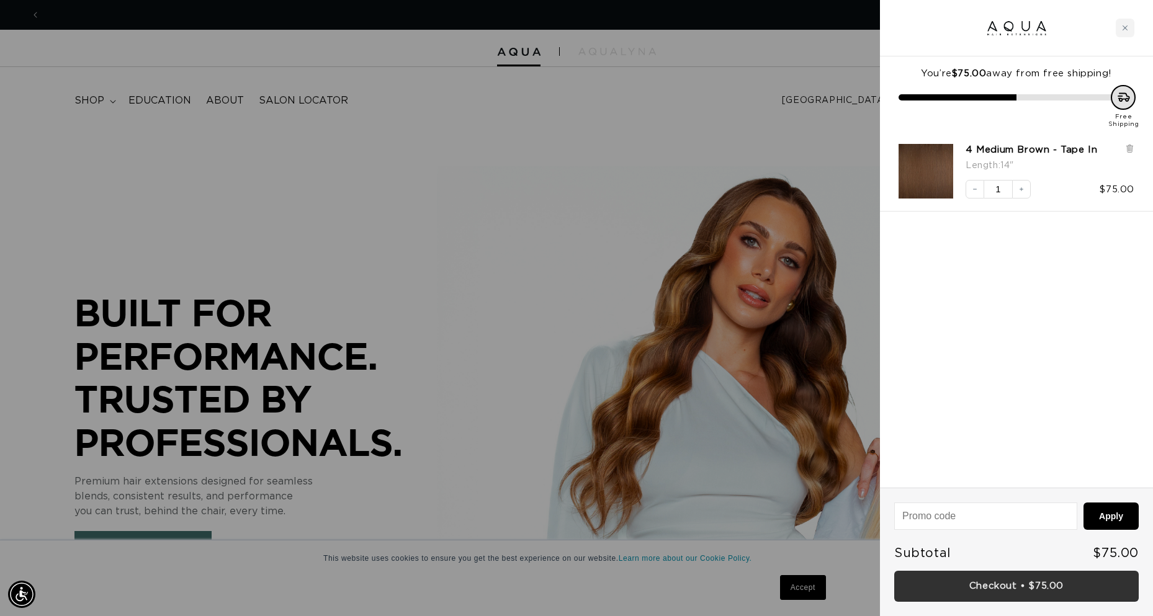
scroll to position [0, 1065]
click at [1025, 588] on link "Checkout • $75.00" at bounding box center [1016, 587] width 245 height 32
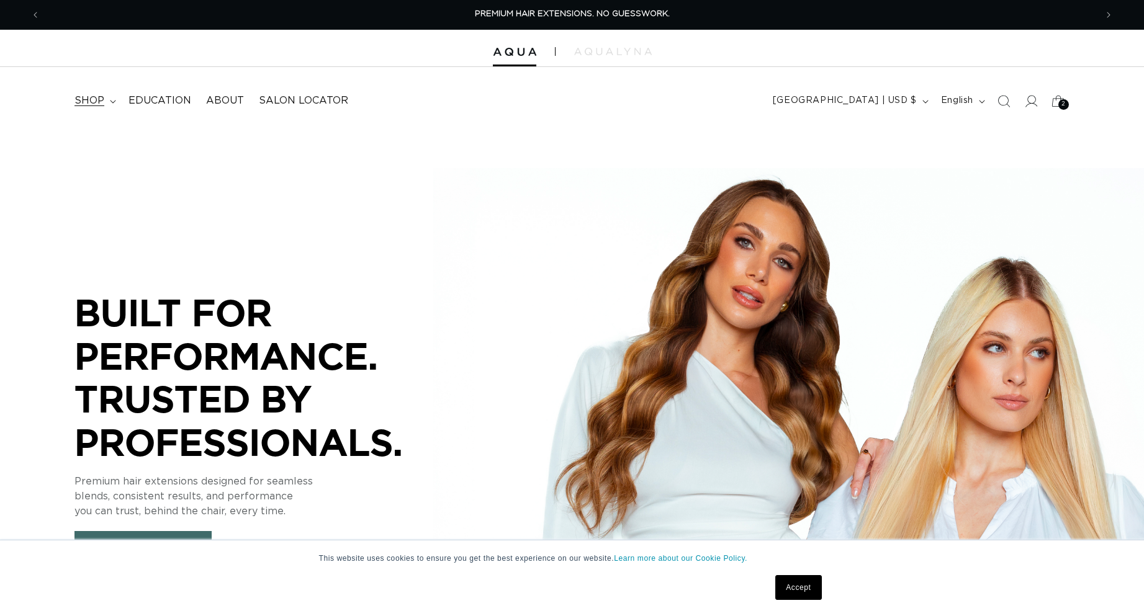
click at [92, 99] on span "shop" at bounding box center [89, 100] width 30 height 13
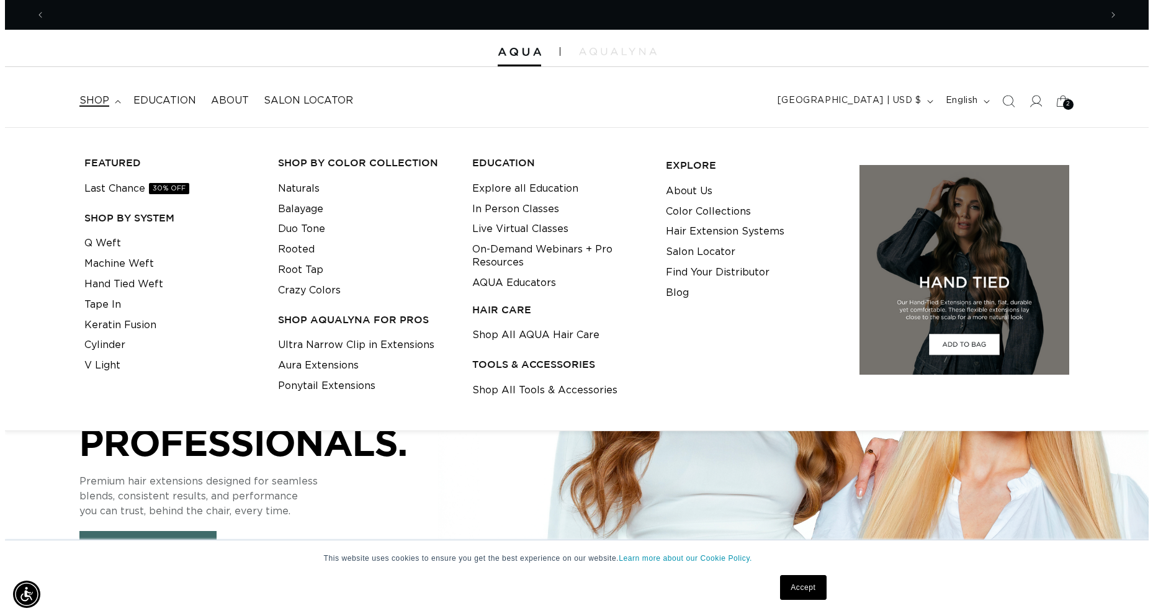
scroll to position [0, 1056]
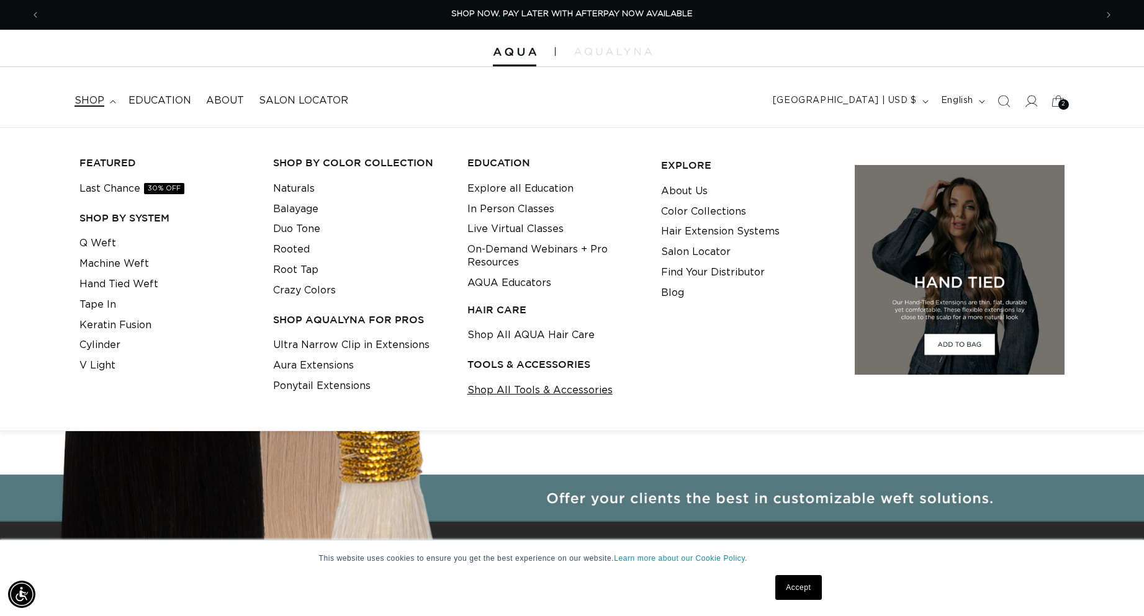
click at [540, 389] on link "Shop All Tools & Accessories" at bounding box center [539, 390] width 145 height 20
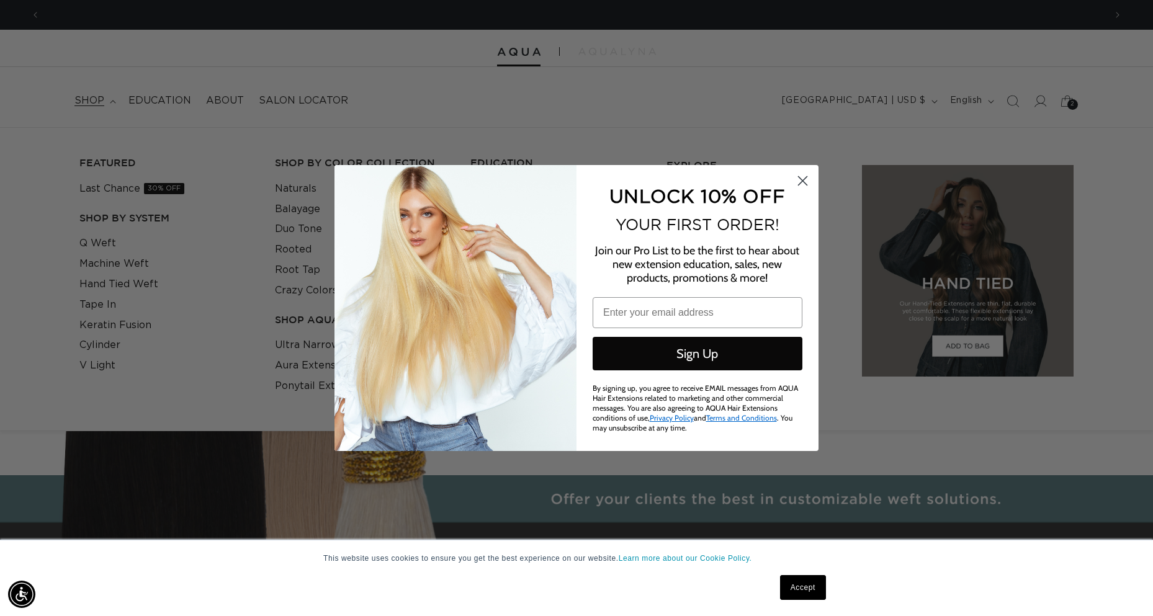
scroll to position [0, 1065]
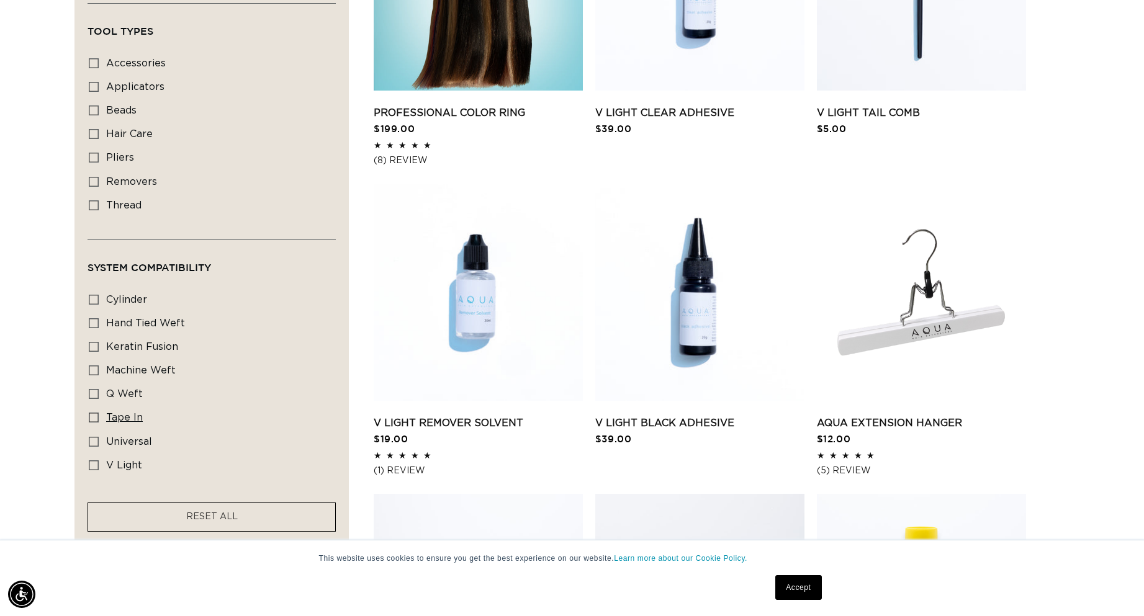
scroll to position [0, 2111]
click at [94, 414] on icon at bounding box center [94, 418] width 10 height 10
click at [94, 414] on input "tape in tape in (8 products)" at bounding box center [94, 418] width 10 height 10
checkbox input "true"
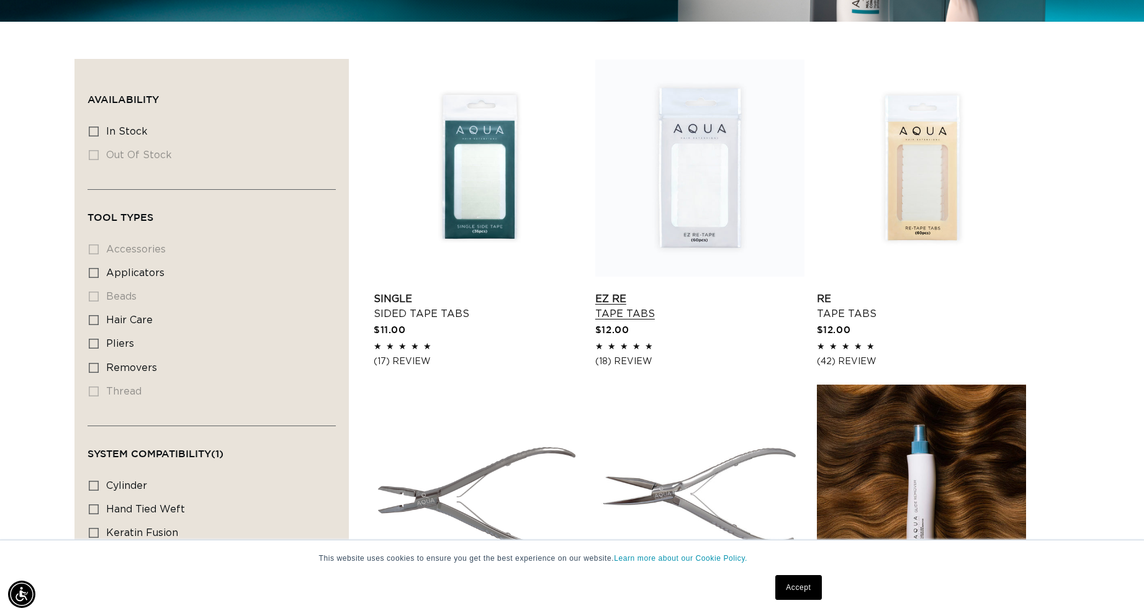
click at [686, 292] on link "EZ Re Tape Tabs" at bounding box center [699, 307] width 209 height 30
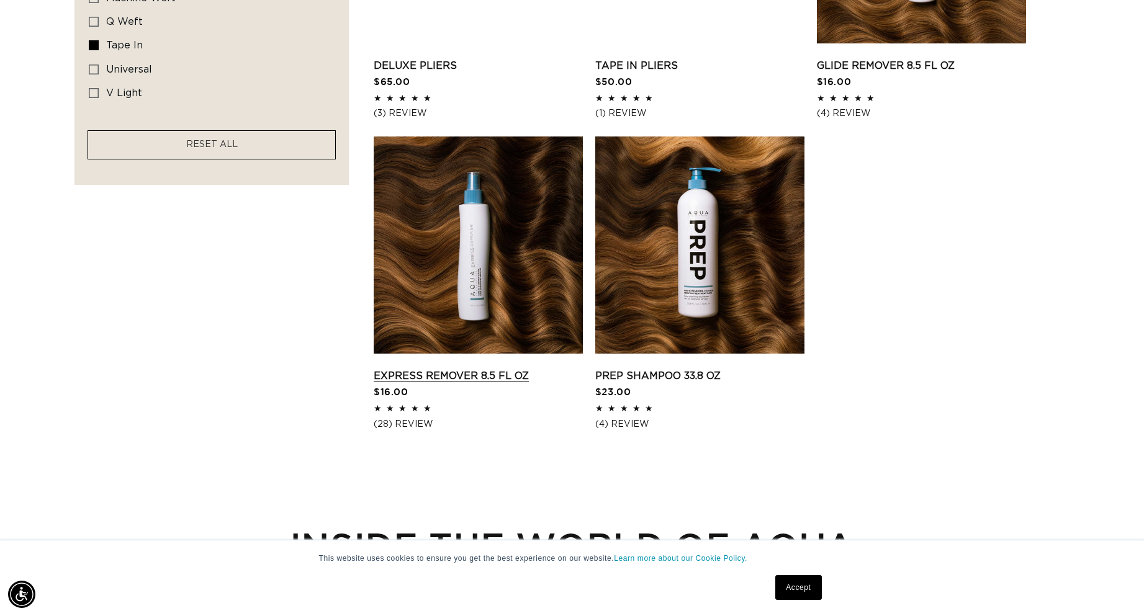
scroll to position [0, 2111]
click at [486, 369] on link "Express Remover 8.5 fl oz" at bounding box center [478, 376] width 209 height 15
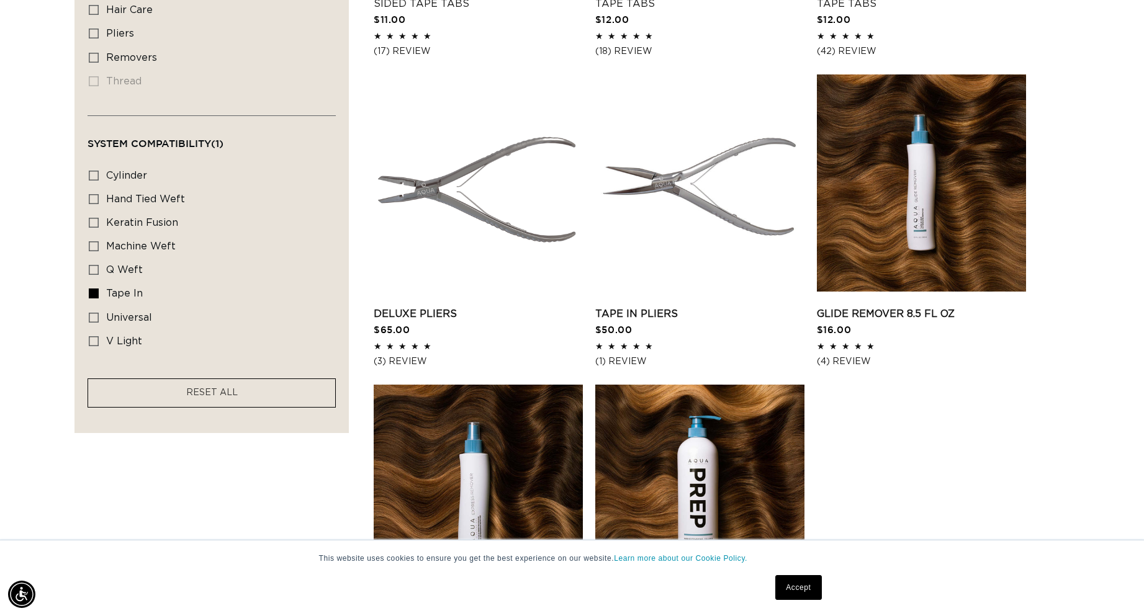
scroll to position [0, 1056]
click at [92, 290] on icon at bounding box center [94, 294] width 10 height 10
click at [92, 290] on input "tape in tape in (8 products)" at bounding box center [94, 294] width 10 height 10
checkbox input "false"
click at [95, 338] on icon at bounding box center [94, 341] width 10 height 10
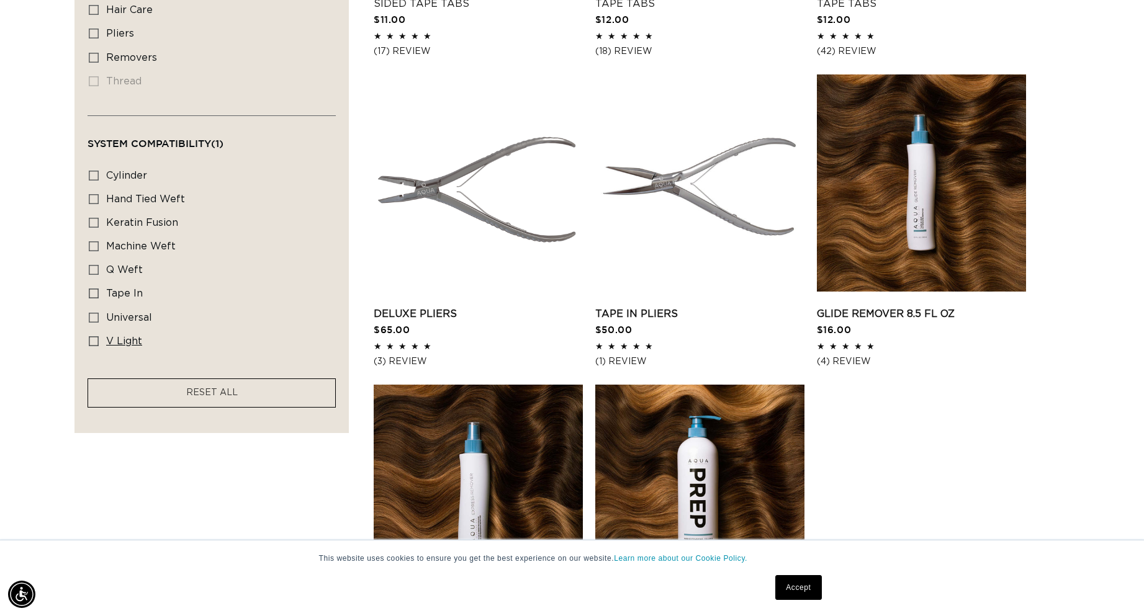
click at [95, 338] on input "v light v light (7 products)" at bounding box center [94, 341] width 10 height 10
checkbox input "true"
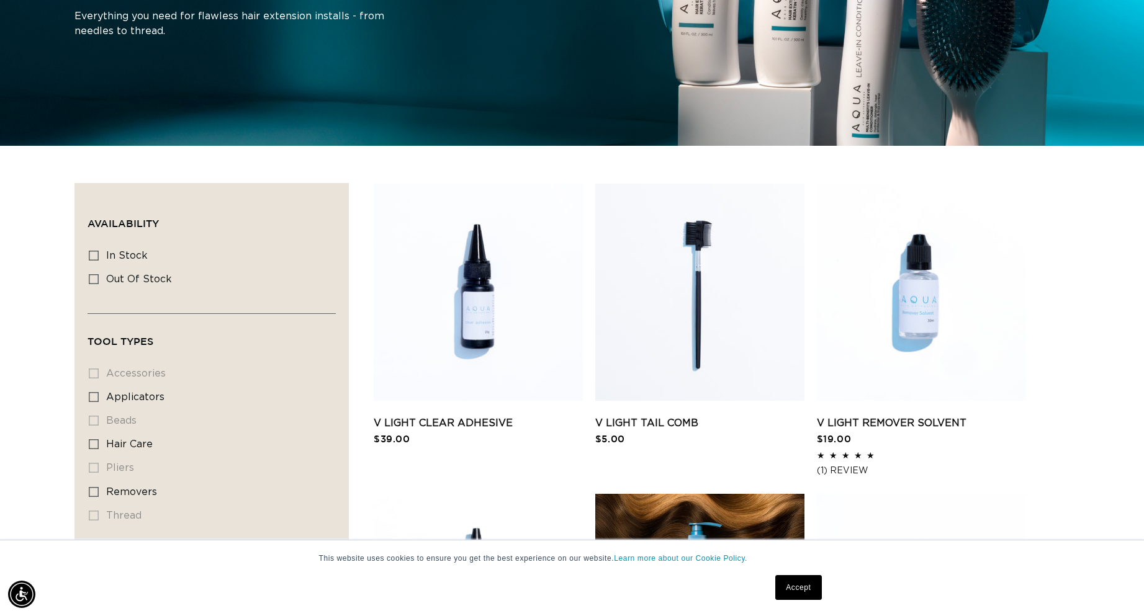
scroll to position [179, 0]
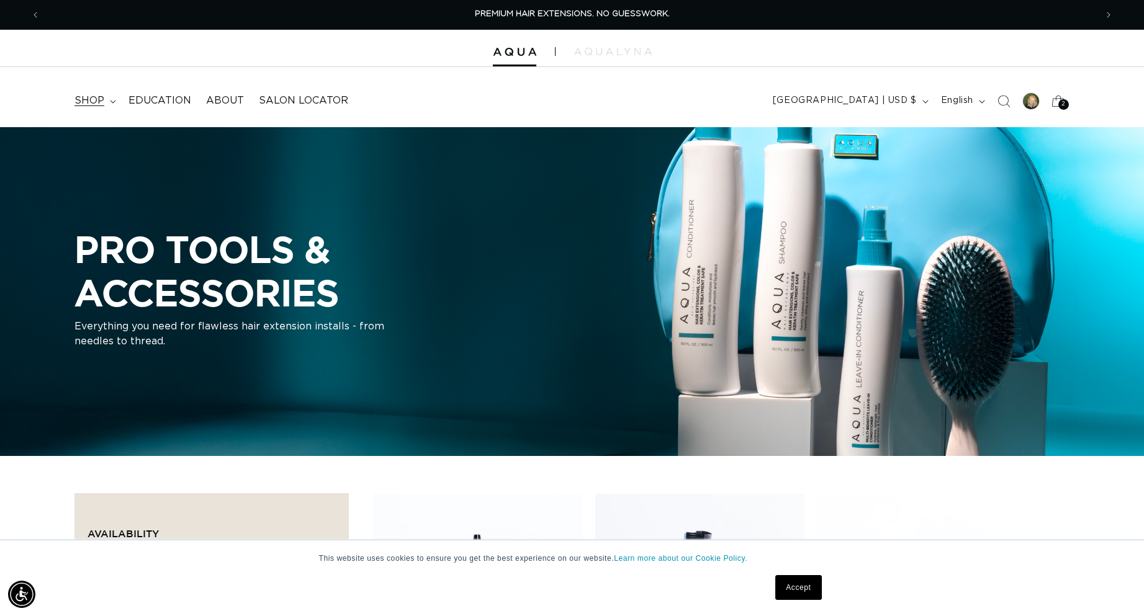
click at [97, 98] on span "shop" at bounding box center [89, 100] width 30 height 13
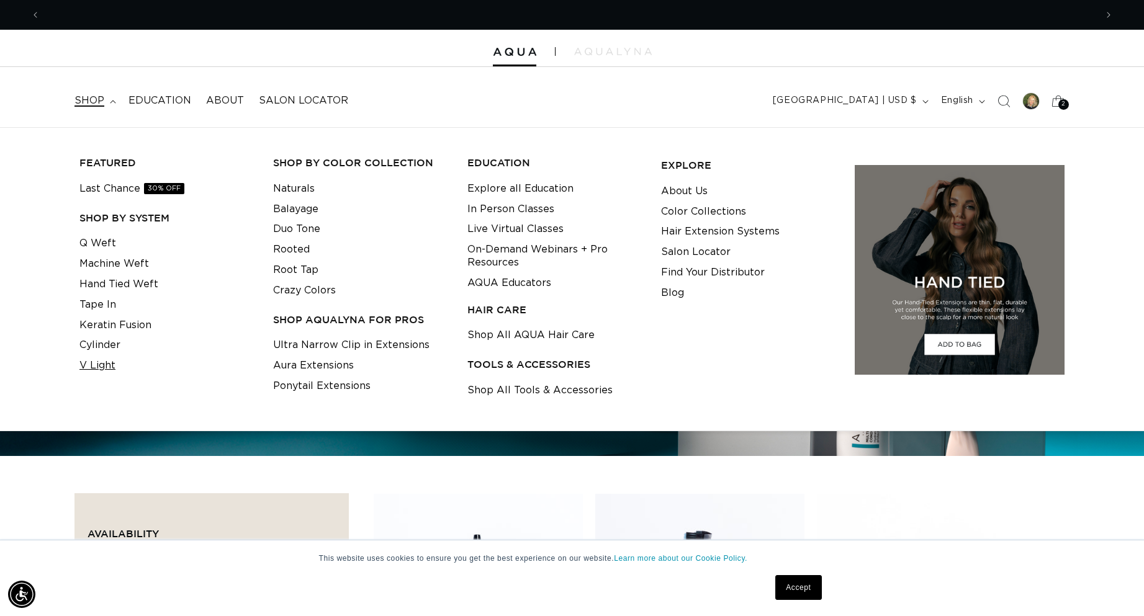
click at [97, 361] on link "V Light" at bounding box center [97, 366] width 36 height 20
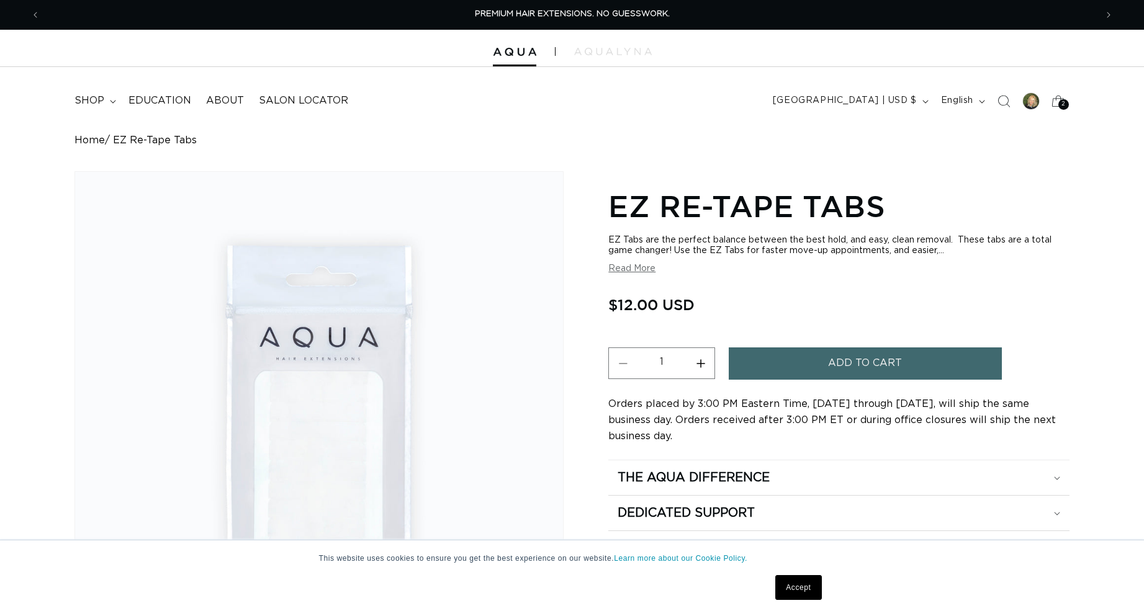
click at [839, 365] on span "Add to cart" at bounding box center [865, 364] width 74 height 32
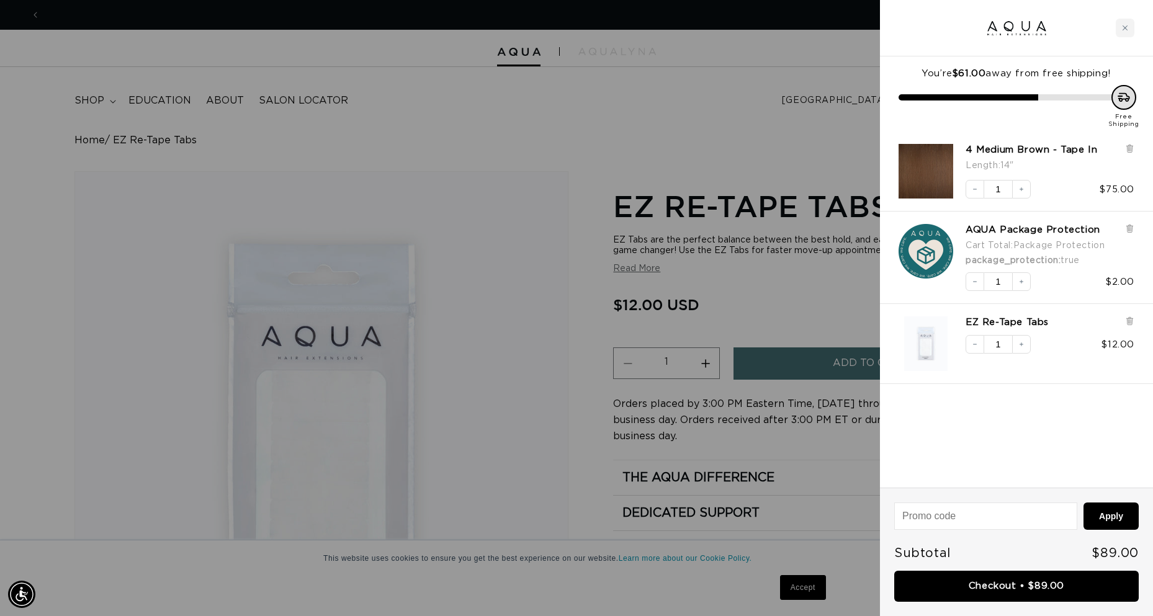
scroll to position [0, 1065]
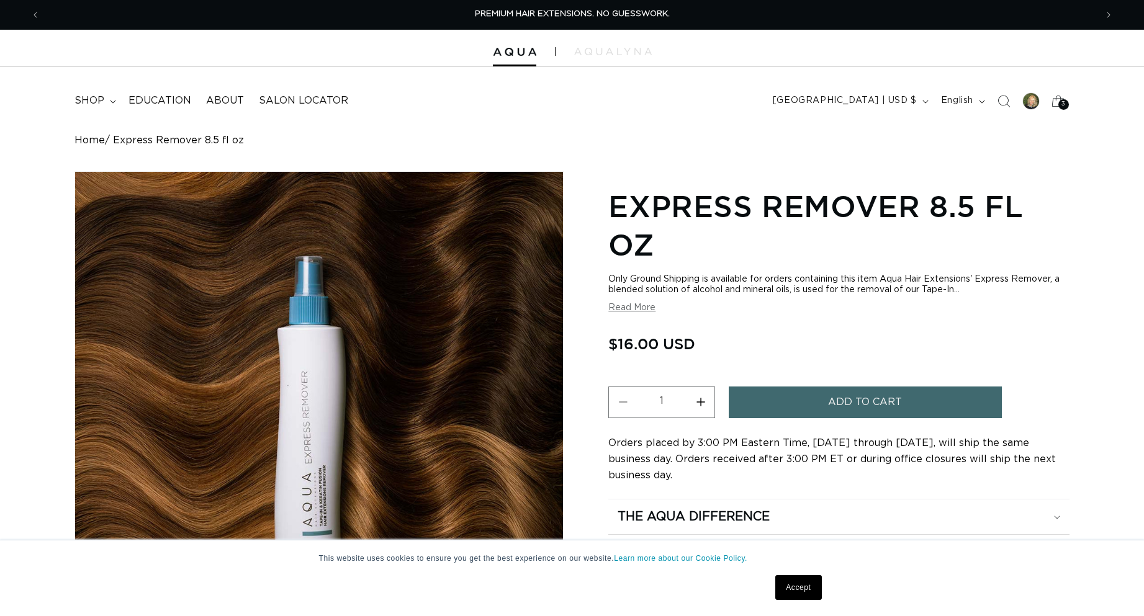
click at [842, 399] on span "Add to cart" at bounding box center [865, 403] width 74 height 32
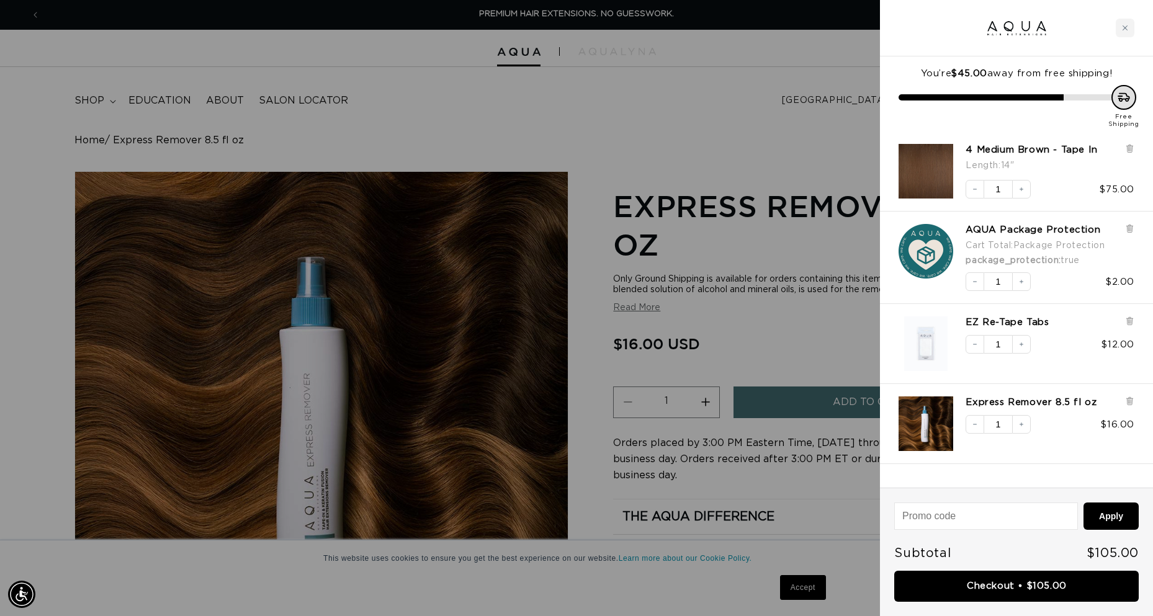
click at [47, 52] on div at bounding box center [576, 308] width 1153 height 616
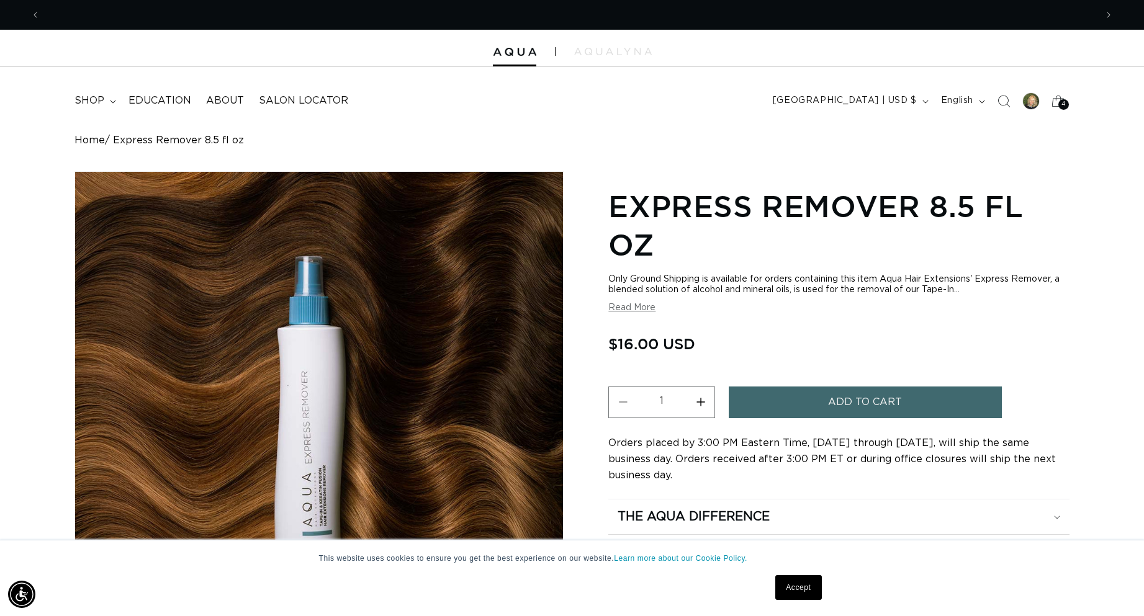
scroll to position [0, 1056]
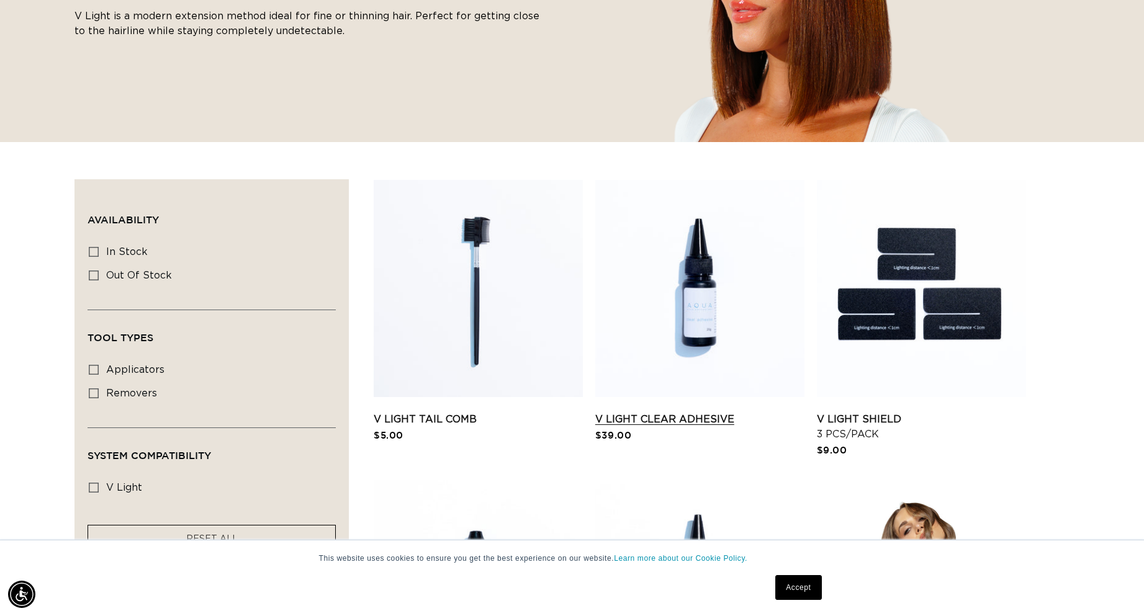
scroll to position [372, 0]
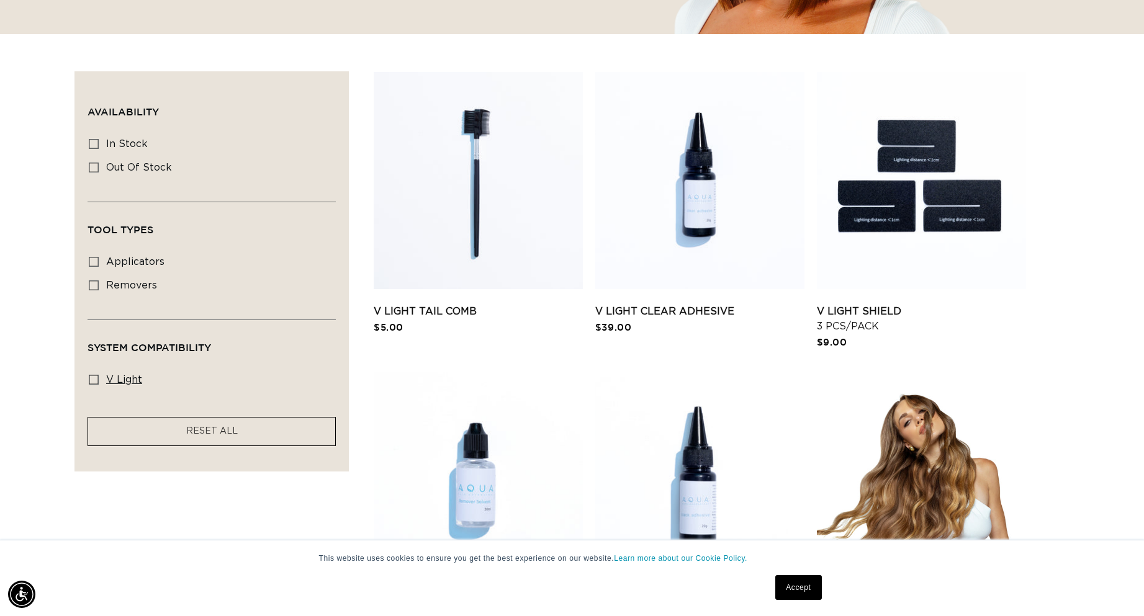
click at [91, 377] on icon at bounding box center [94, 380] width 10 height 10
click at [91, 377] on input "v light v light (6 products)" at bounding box center [94, 380] width 10 height 10
checkbox input "true"
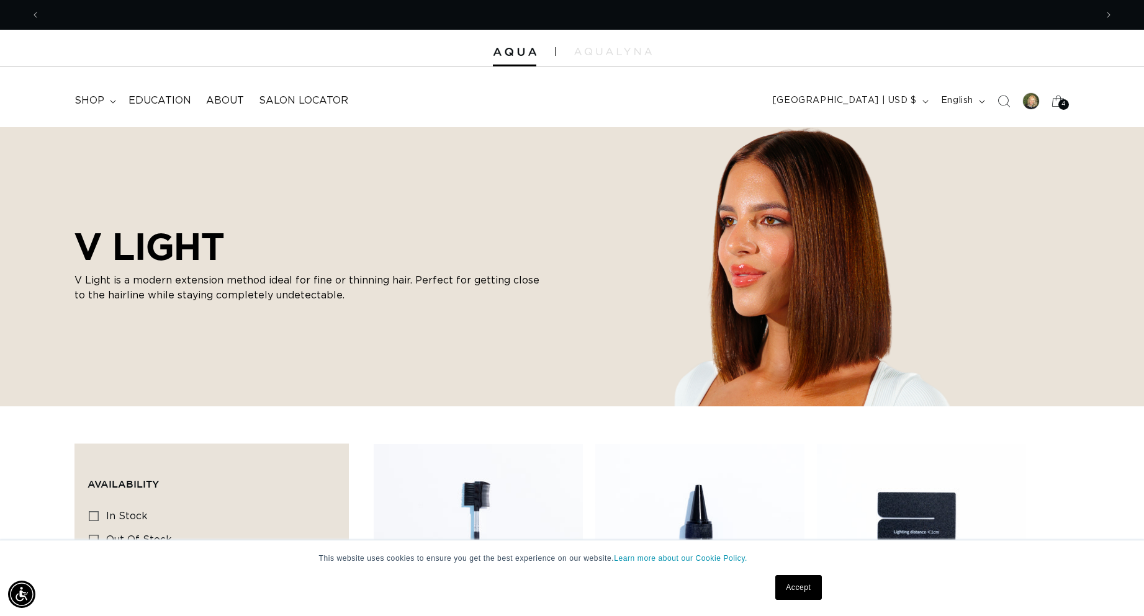
scroll to position [0, 2111]
click at [92, 101] on span "shop" at bounding box center [89, 100] width 30 height 13
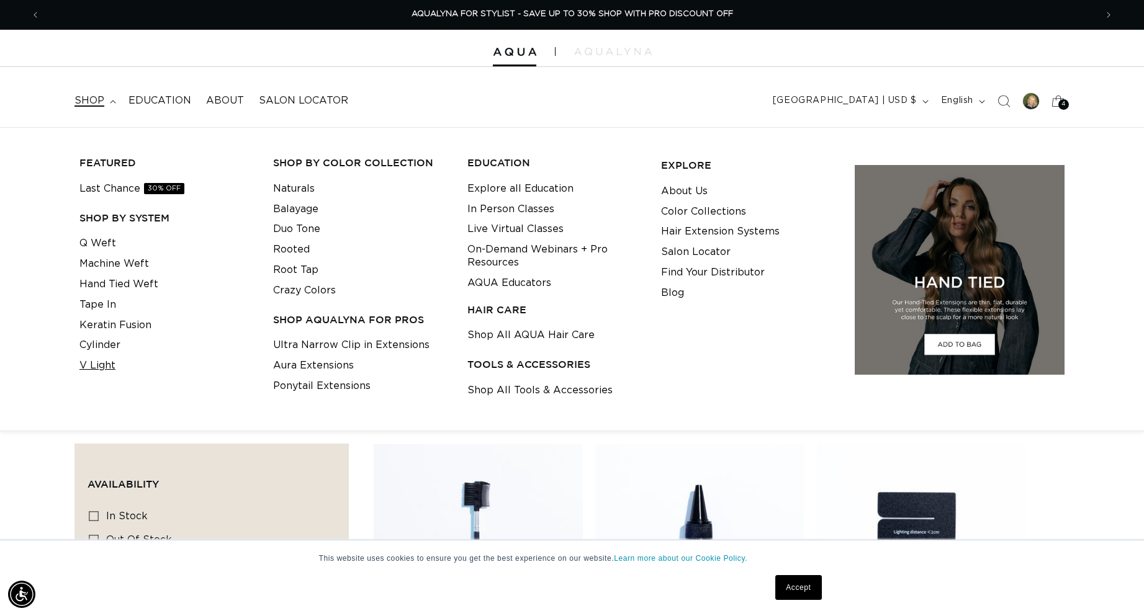
click at [104, 361] on link "V Light" at bounding box center [97, 366] width 36 height 20
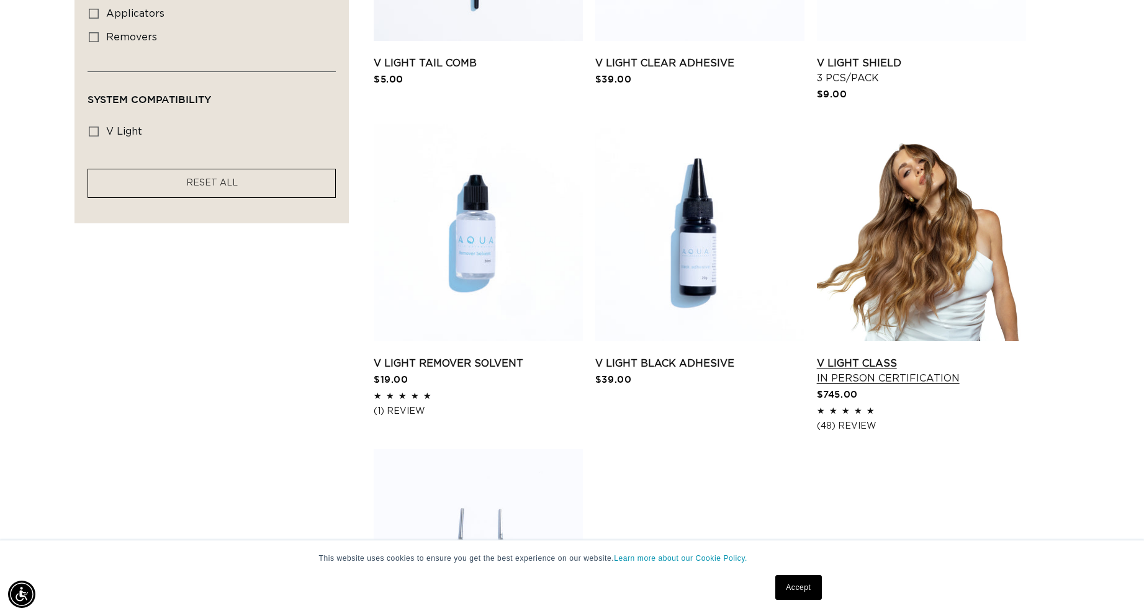
scroll to position [0, 1056]
click at [929, 356] on link "V Light Class In Person Certification" at bounding box center [921, 371] width 209 height 30
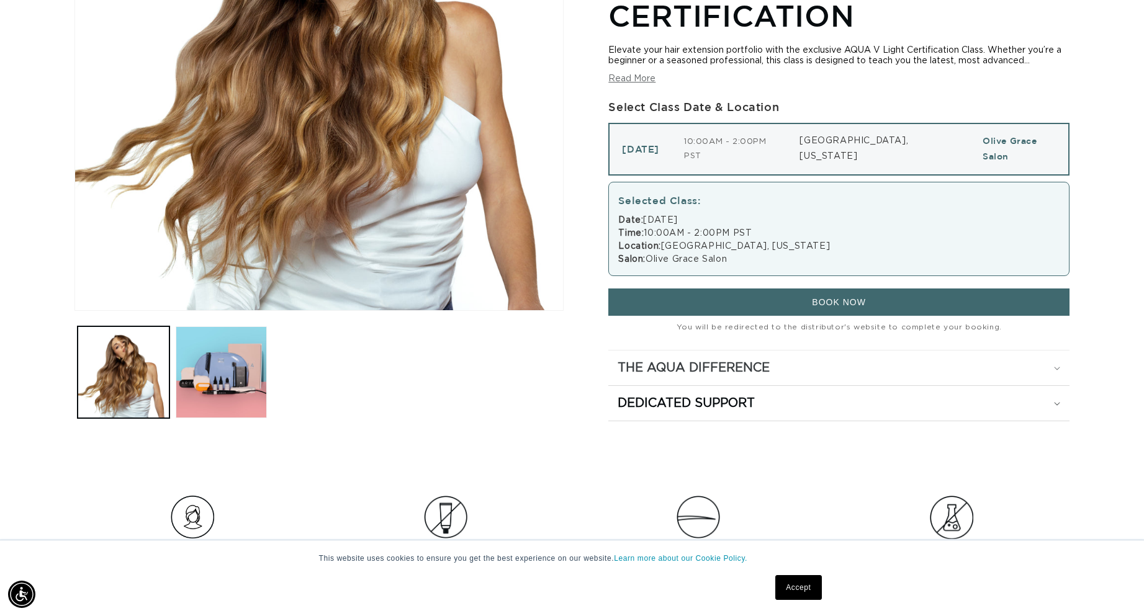
scroll to position [0, 1056]
click at [711, 365] on h2 "The Aqua Difference" at bounding box center [694, 368] width 152 height 16
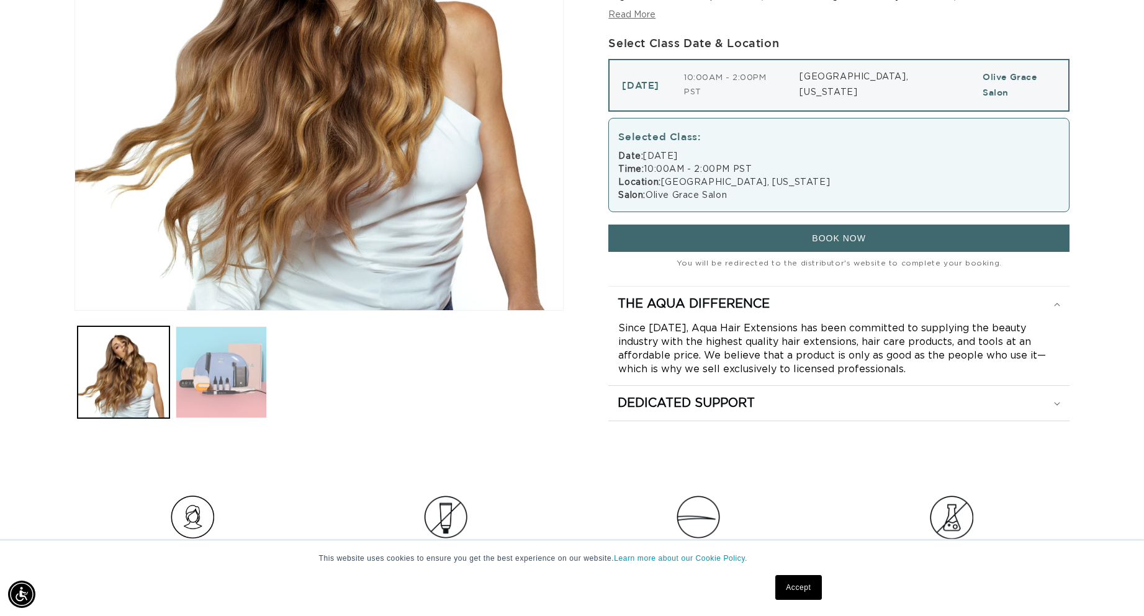
click at [215, 367] on button "Load image 2 in gallery view" at bounding box center [222, 372] width 92 height 92
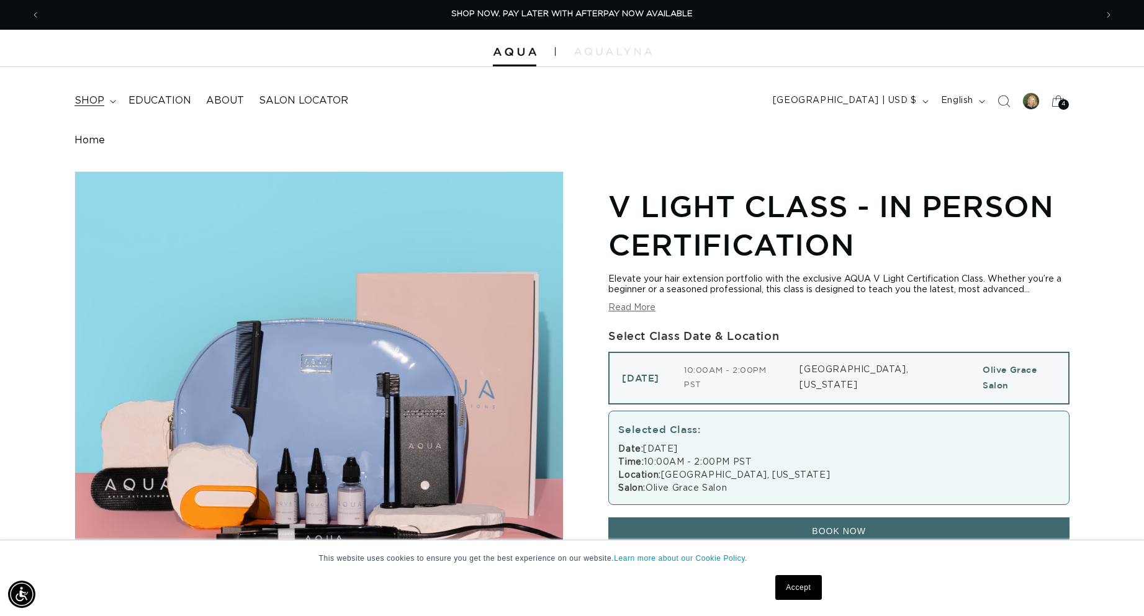
click at [95, 98] on span "shop" at bounding box center [89, 100] width 30 height 13
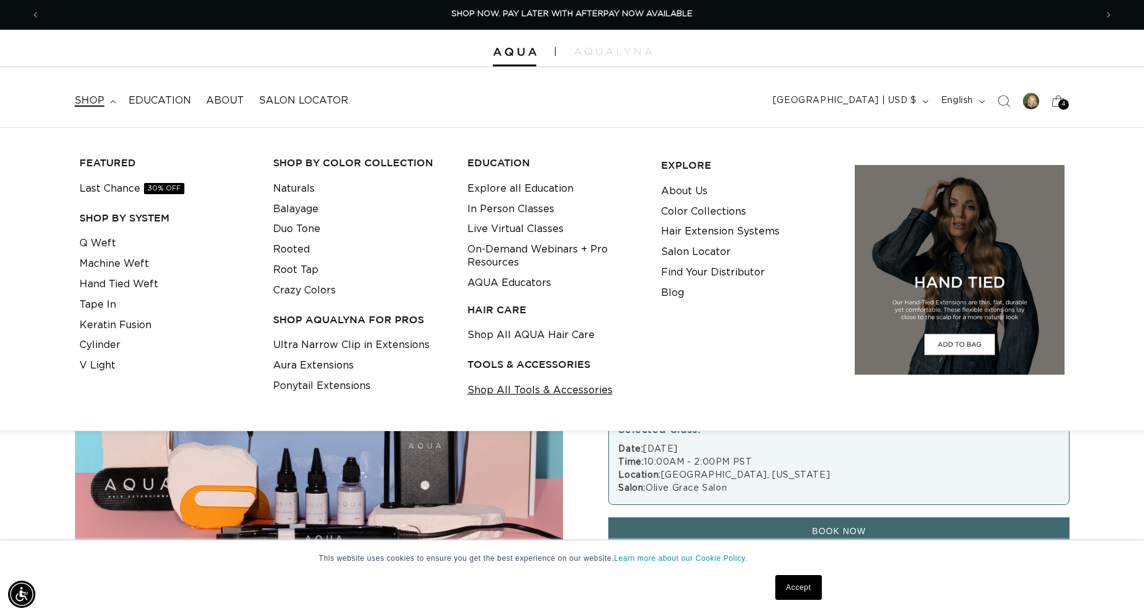
click at [539, 392] on link "Shop All Tools & Accessories" at bounding box center [539, 390] width 145 height 20
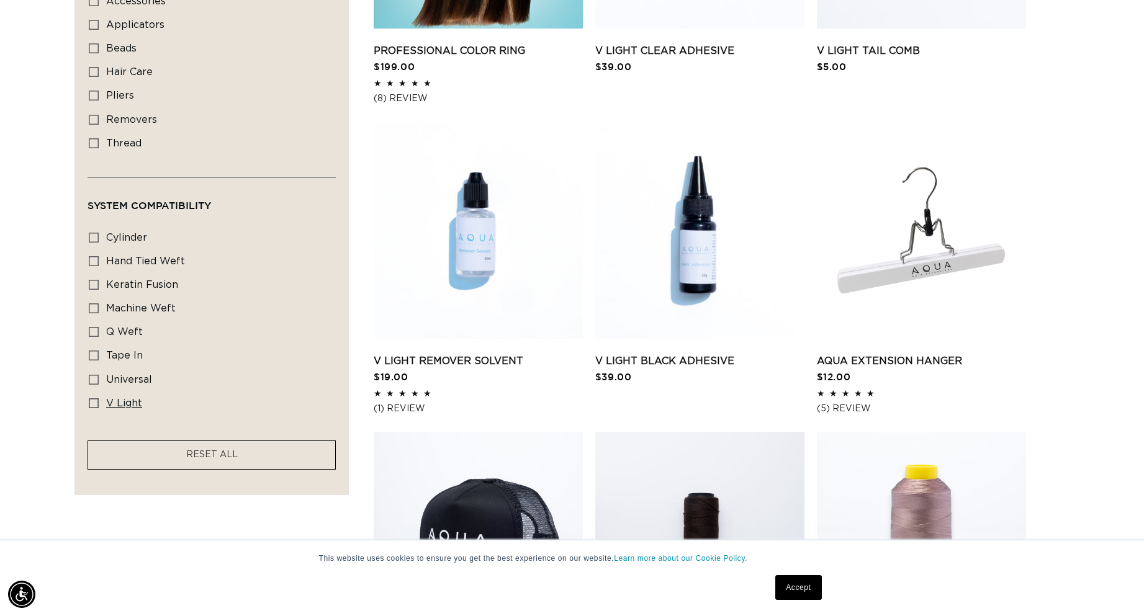
scroll to position [0, 1056]
click at [94, 399] on icon at bounding box center [94, 403] width 10 height 10
click at [94, 399] on input "v light v light (7 products)" at bounding box center [94, 403] width 10 height 10
checkbox input "true"
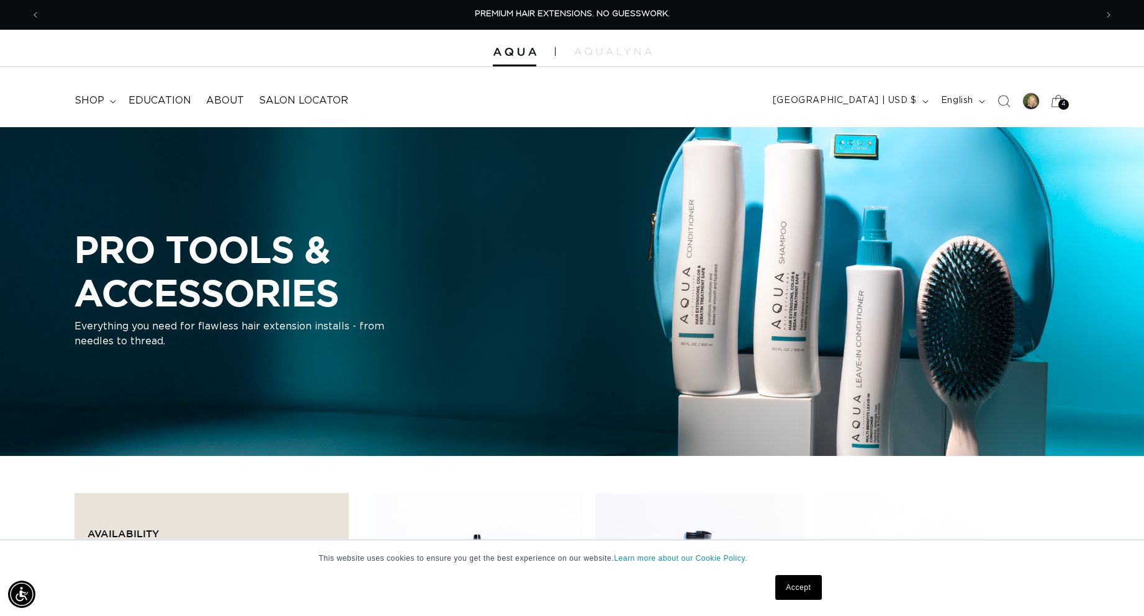
click at [1056, 98] on icon at bounding box center [1057, 100] width 29 height 29
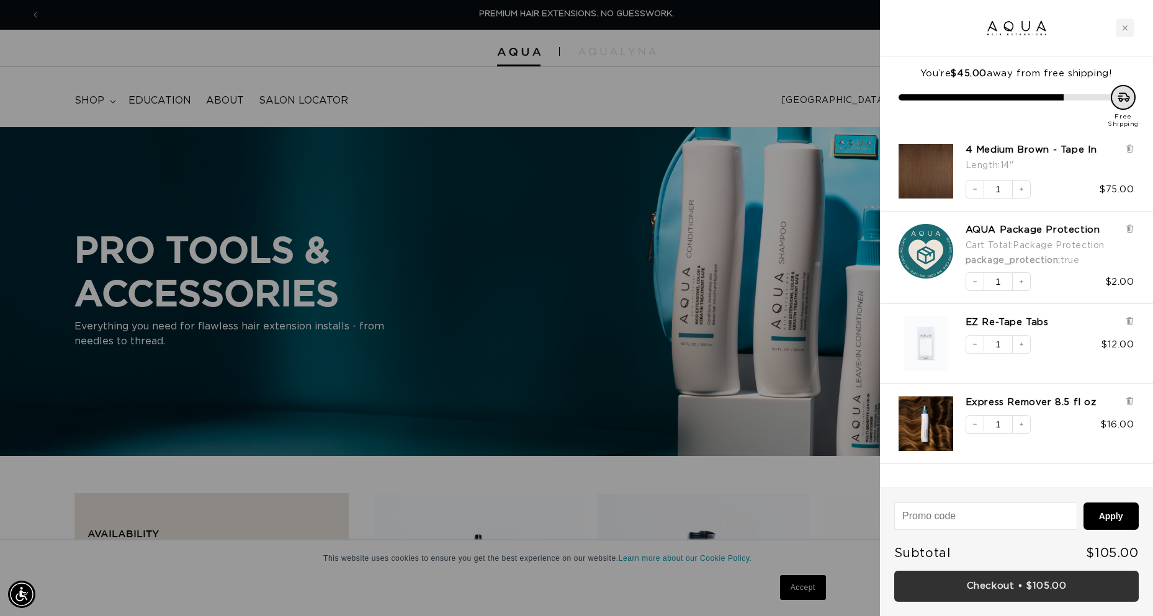
click at [1000, 583] on link "Checkout • $105.00" at bounding box center [1016, 587] width 245 height 32
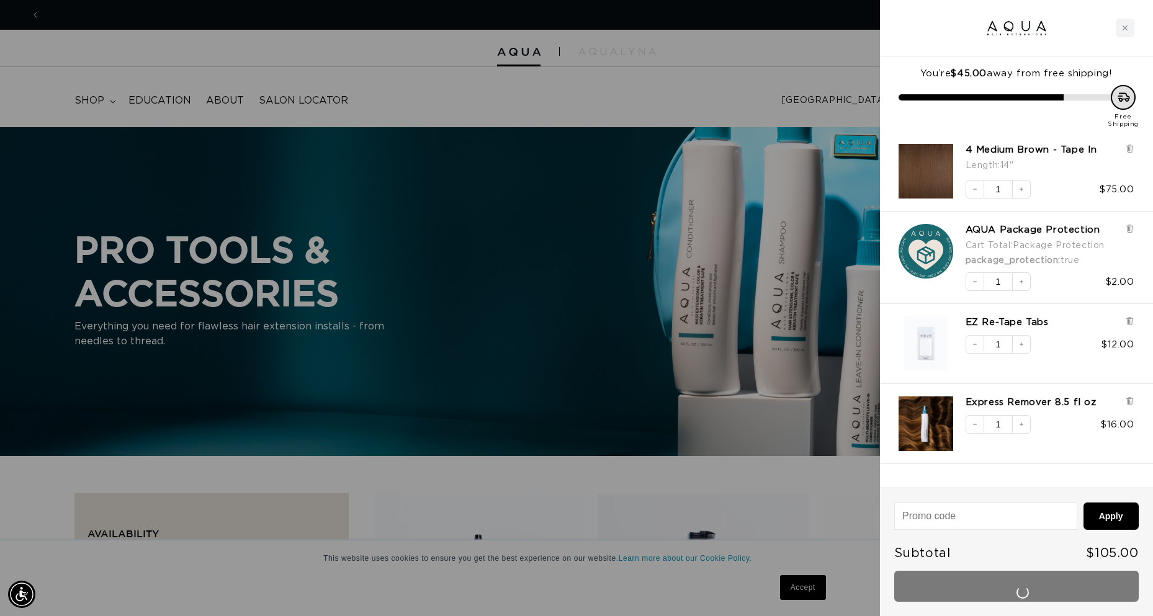
scroll to position [0, 1065]
